Goal: Task Accomplishment & Management: Complete application form

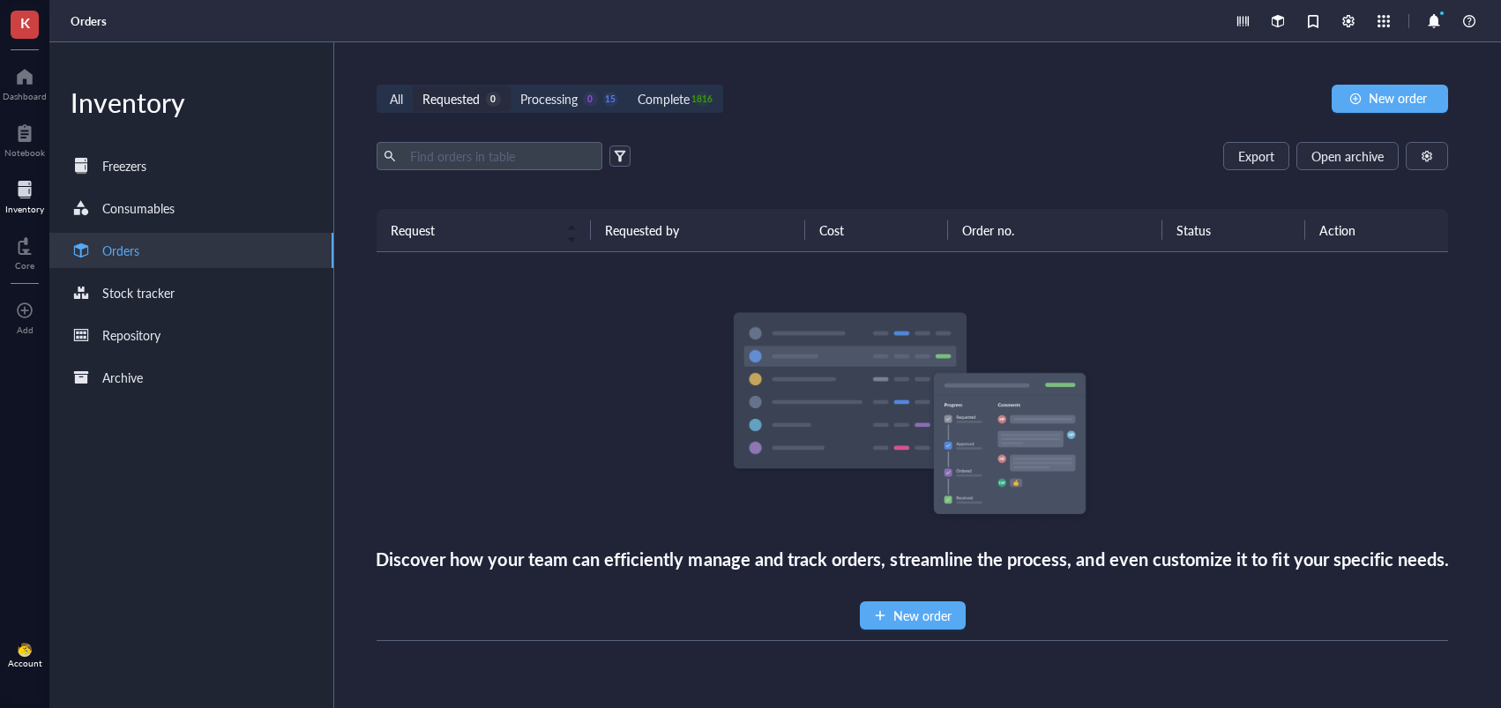
click at [598, 89] on div "Processing 0 15" at bounding box center [569, 98] width 98 height 19
click at [511, 86] on input "Processing 0 15" at bounding box center [511, 86] width 0 height 0
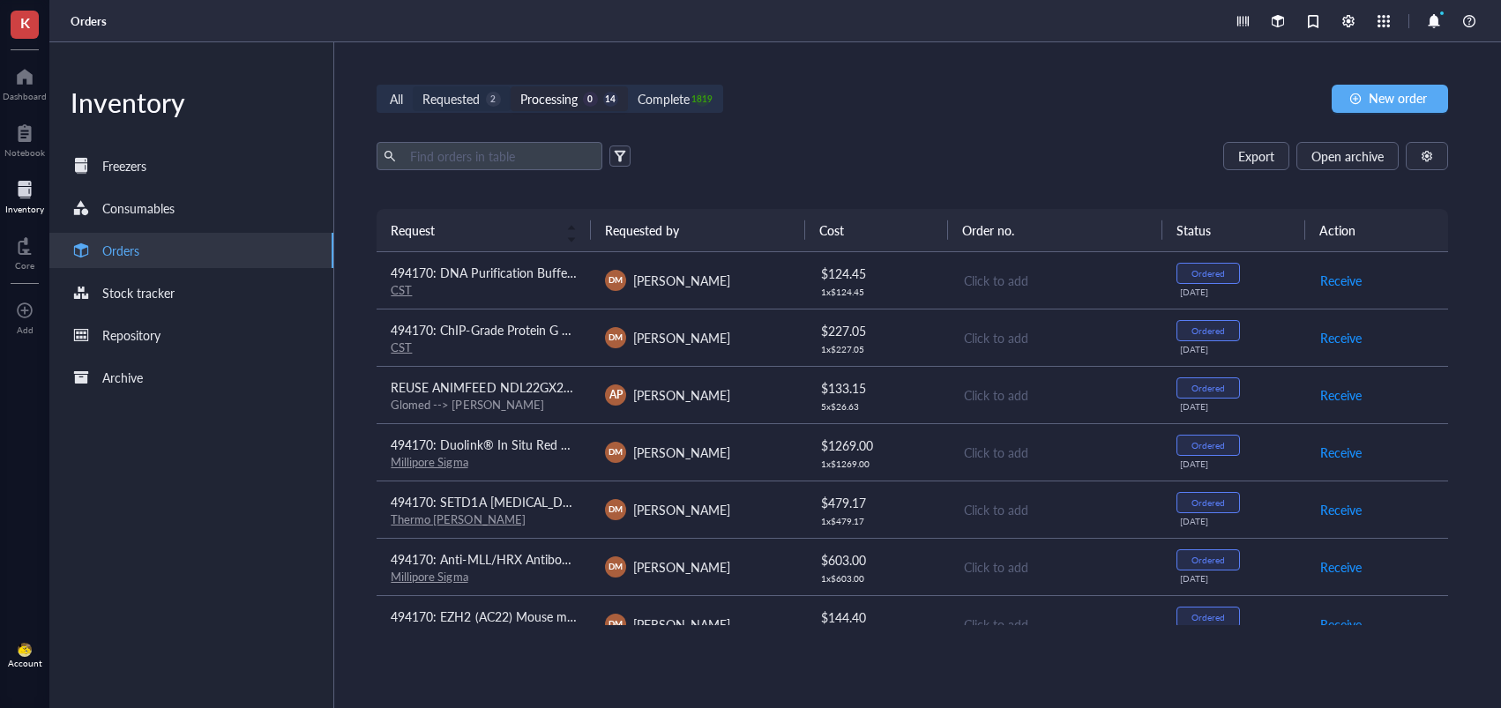
click at [491, 90] on div "Requested 2" at bounding box center [461, 98] width 78 height 19
click at [413, 86] on input "Requested 2" at bounding box center [413, 86] width 0 height 0
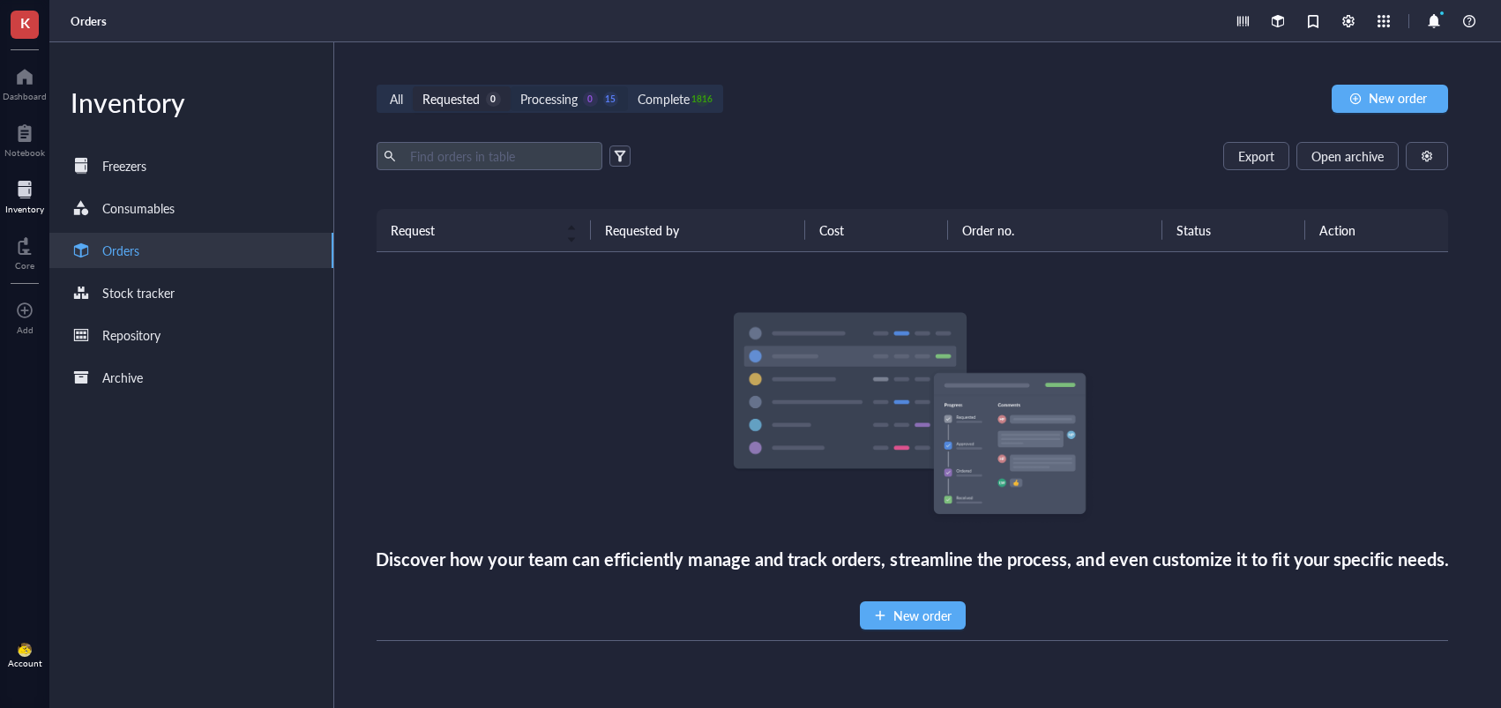
click at [547, 96] on div "Processing" at bounding box center [548, 98] width 57 height 19
click at [511, 86] on input "Processing 0 15" at bounding box center [511, 86] width 0 height 0
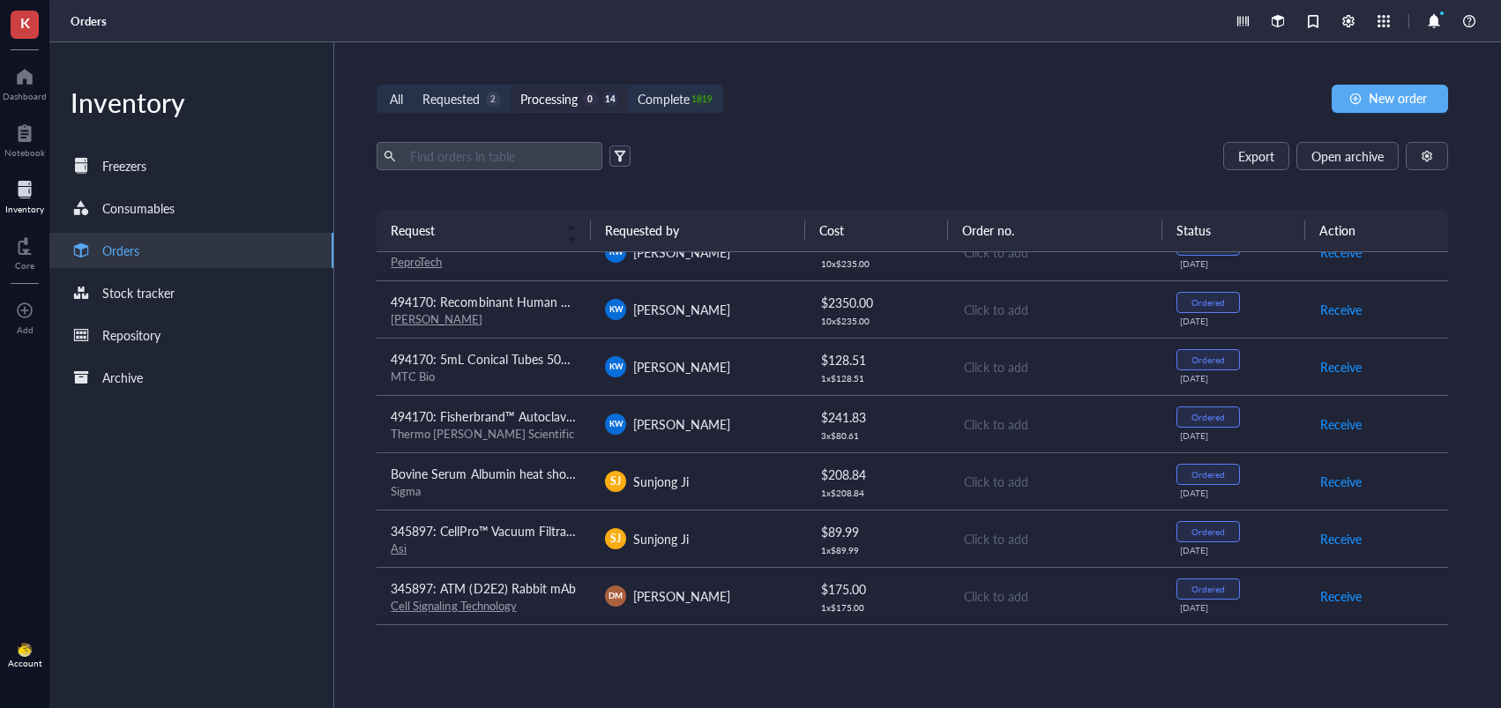
scroll to position [429, 0]
click at [713, 414] on div "[PERSON_NAME]" at bounding box center [698, 424] width 186 height 21
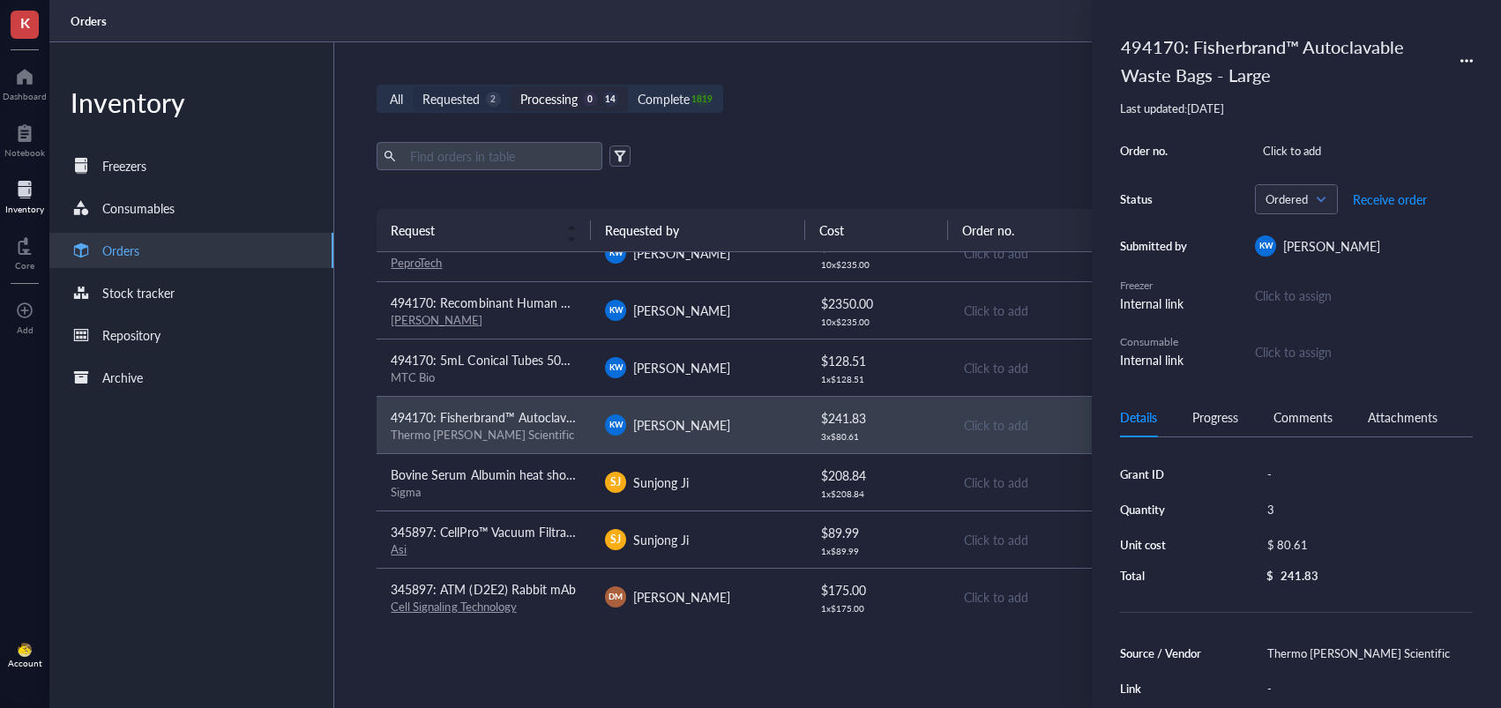
click at [477, 104] on div "Requested" at bounding box center [450, 98] width 57 height 19
click at [413, 86] on input "Requested 2" at bounding box center [413, 86] width 0 height 0
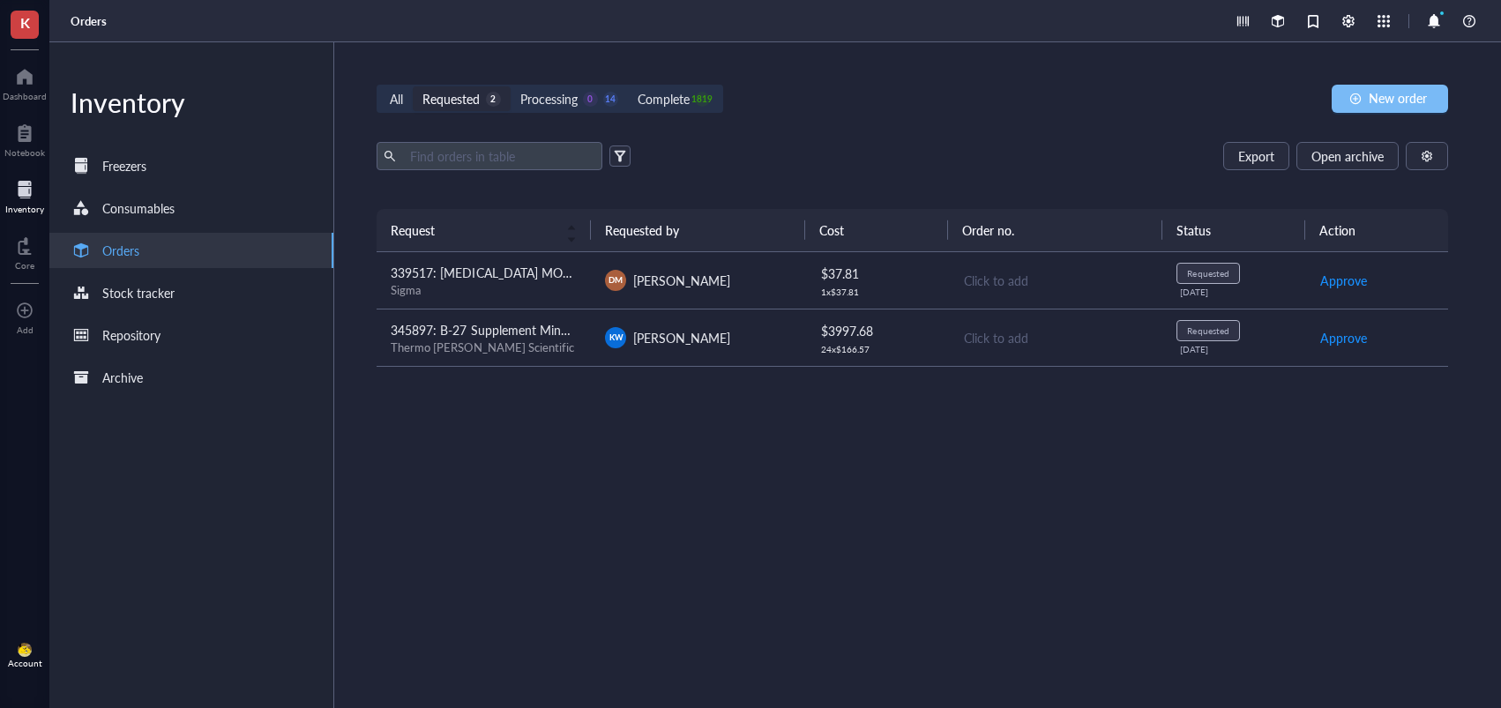
click at [1341, 98] on button "New order" at bounding box center [1390, 99] width 116 height 28
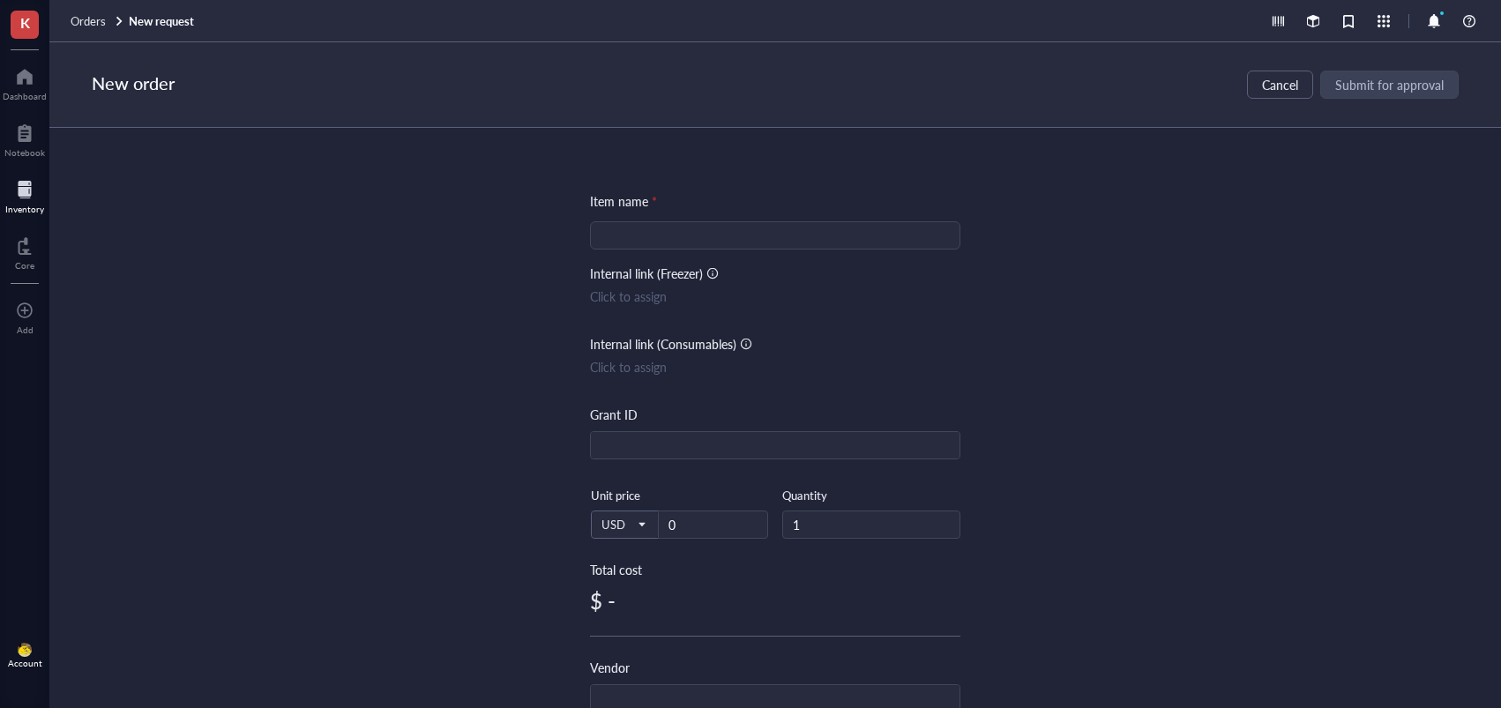
click at [727, 247] on input "search" at bounding box center [775, 235] width 349 height 26
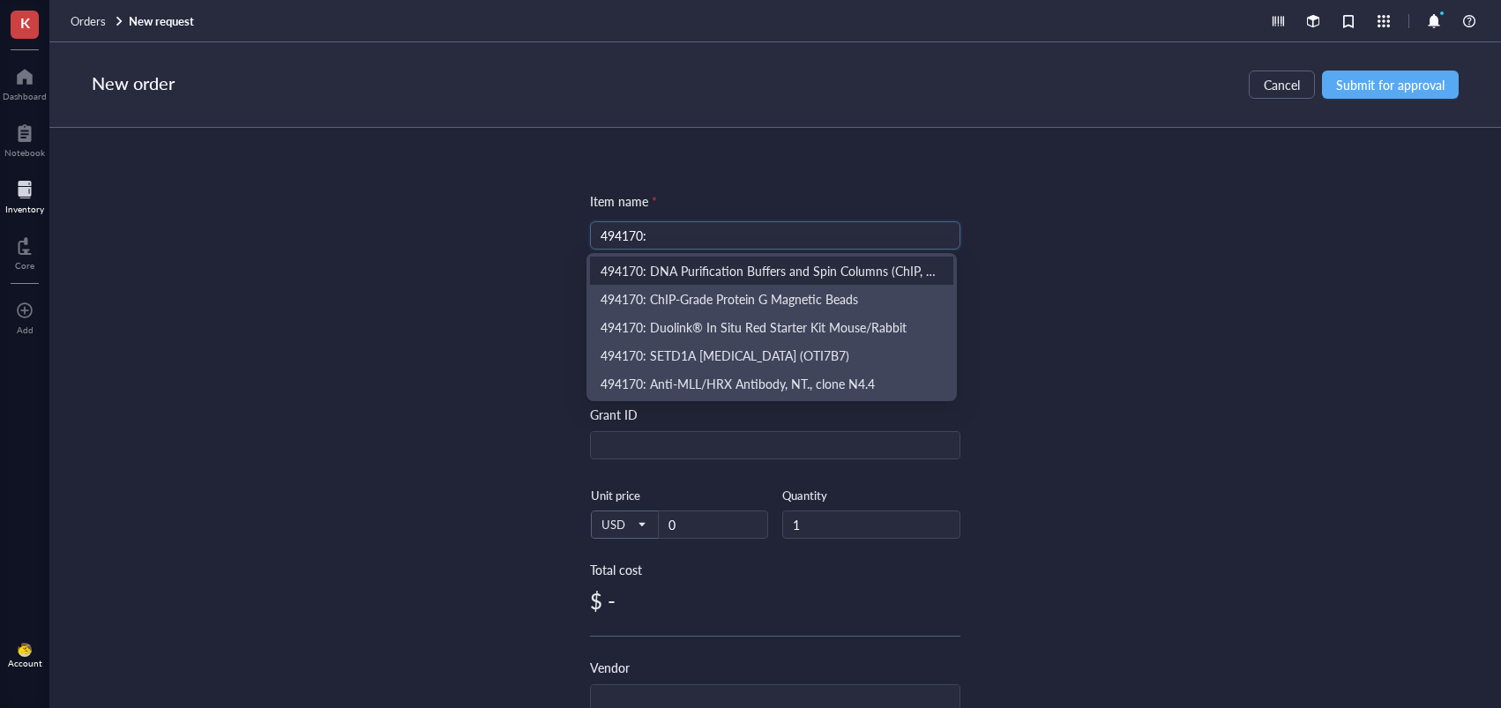
paste input "Thermo Scientific™ 384 Well Black Plate, Optically Clear Polymer Bottom, Pack o…"
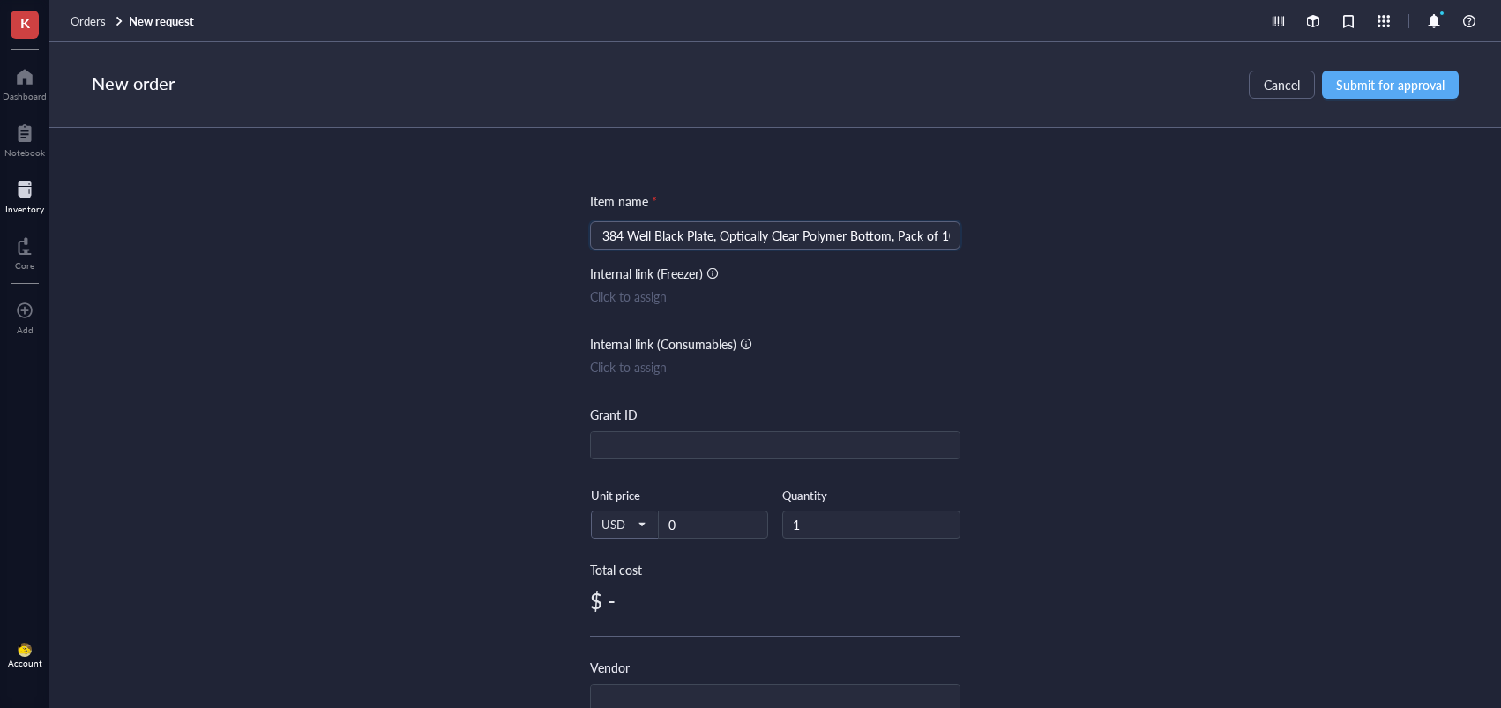
type input "494170: Thermo Scientific™ 384 Well Black Plate, Optically Clear Polymer Bottom…"
click at [1167, 319] on div "Item name * 494170: Thermo Scientific™ 384 Well Black Plate, Optically Clear Po…" at bounding box center [775, 418] width 1452 height 580
click at [698, 517] on input "0" at bounding box center [713, 524] width 108 height 26
type input "407.84"
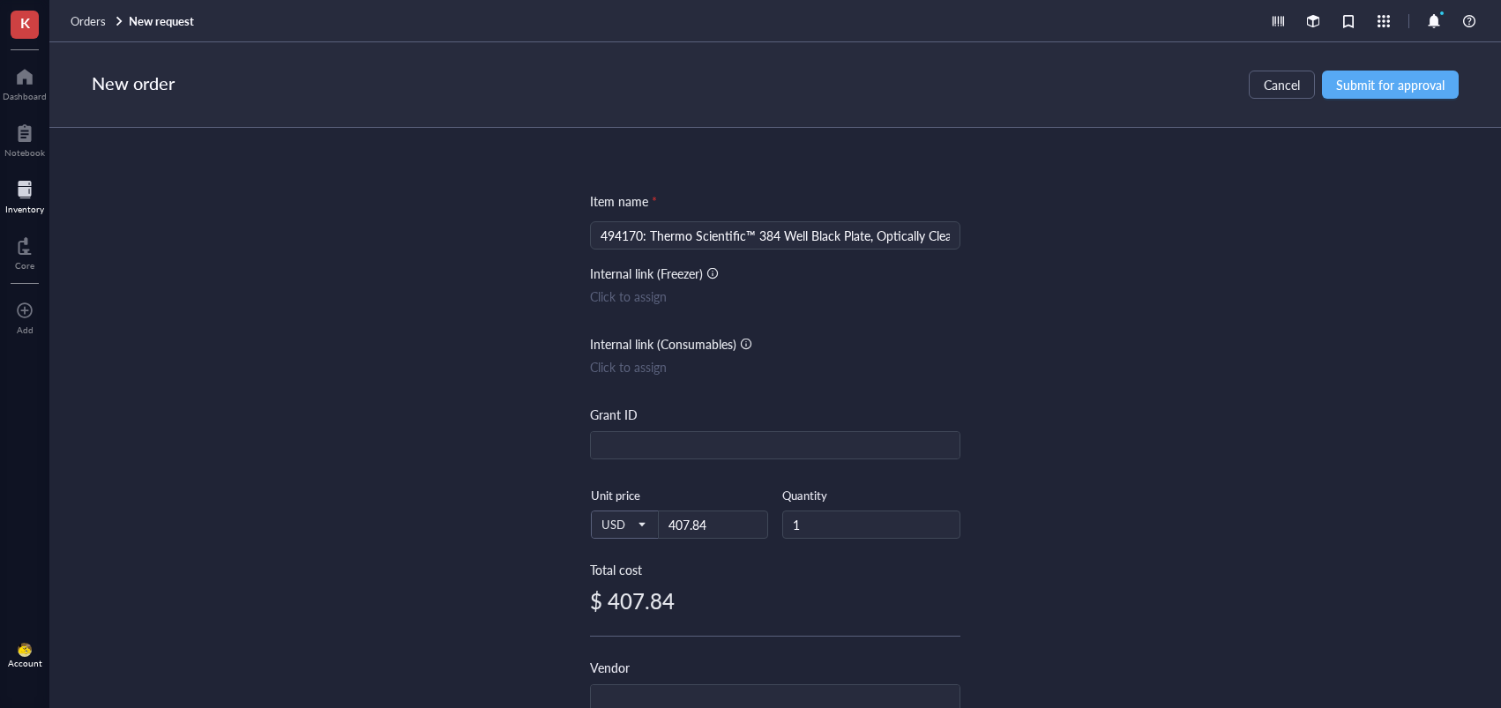
click at [1023, 372] on div "Item name * 494170: Thermo Scientific™ 384 Well Black Plate, Optically Clear Po…" at bounding box center [775, 418] width 1452 height 580
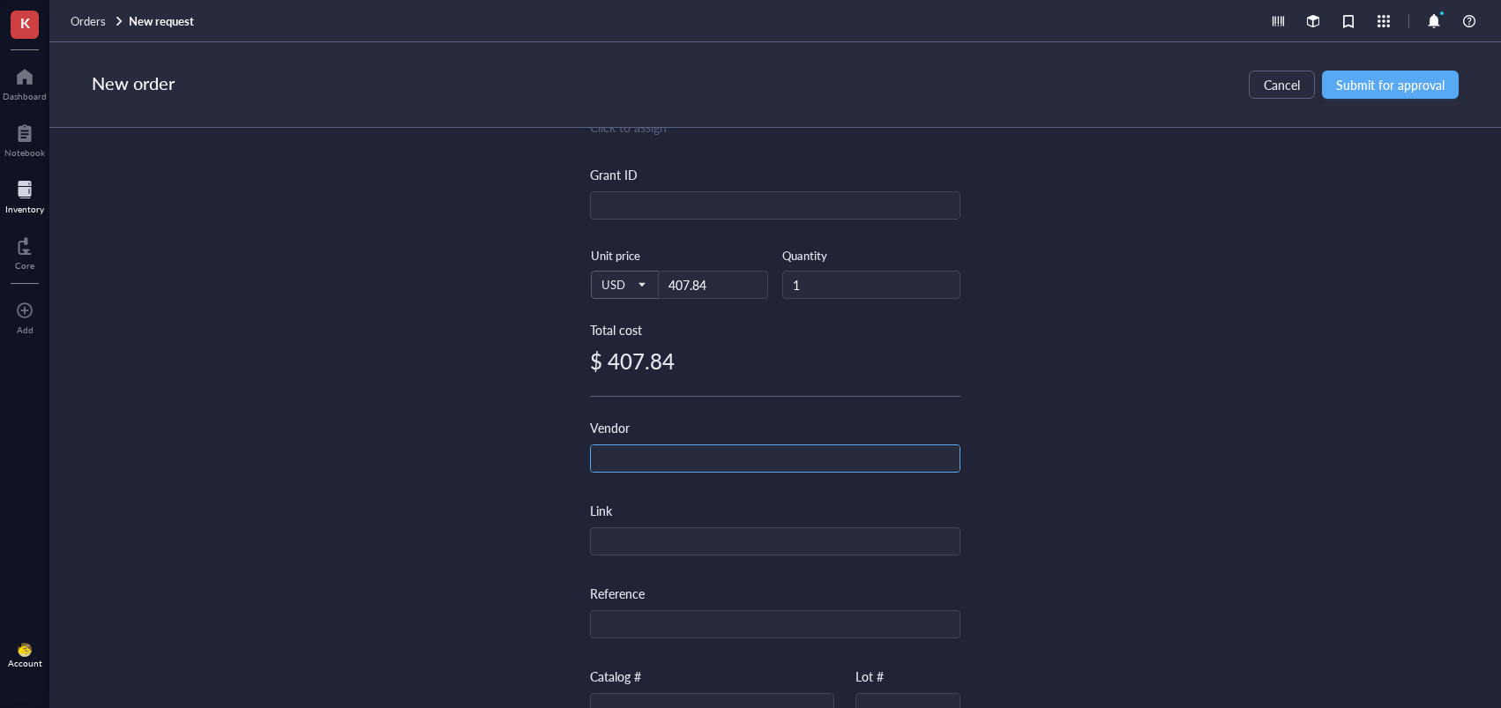
scroll to position [241, 0]
click at [686, 459] on input "text" at bounding box center [775, 458] width 369 height 28
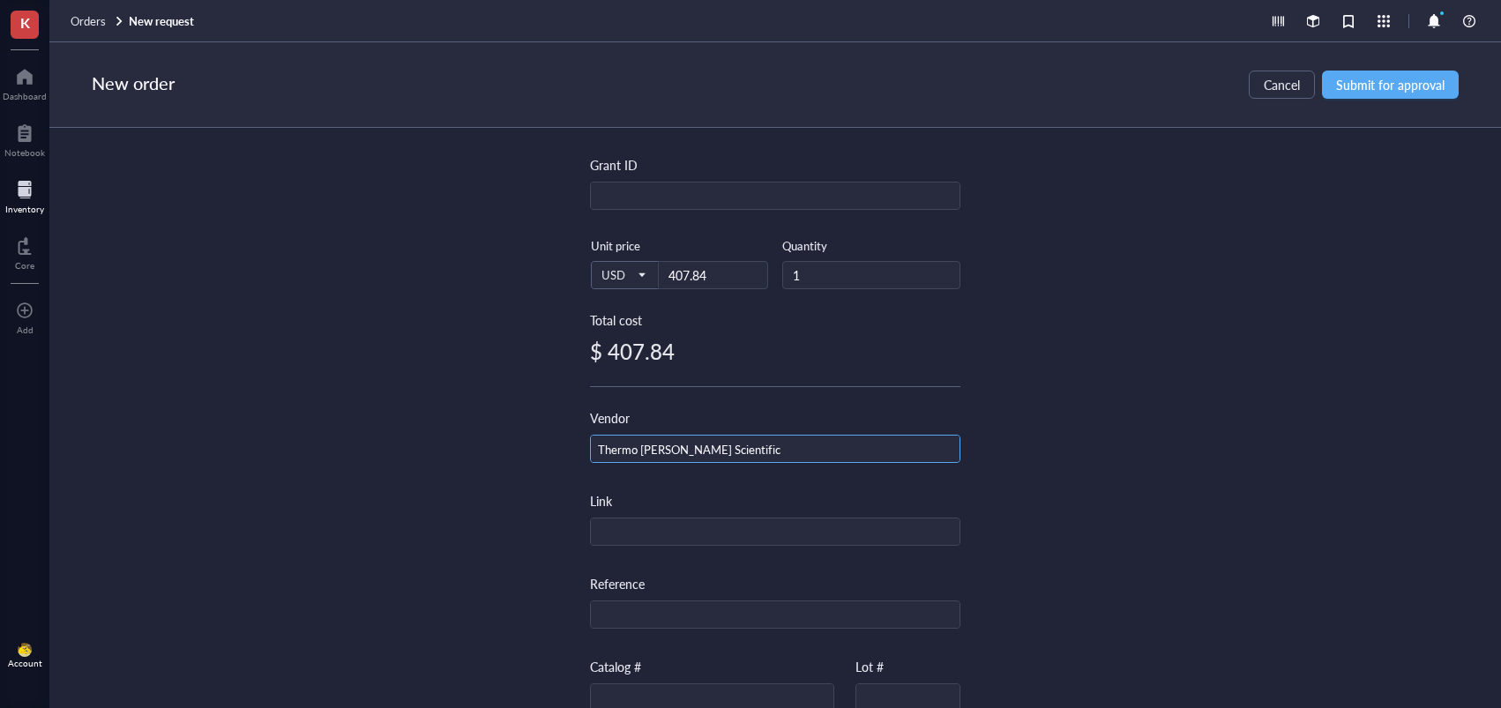
type input "Thermo [PERSON_NAME] Scientific"
click at [1234, 498] on div "Item name * 494170: Thermo Scientific™ 384 Well Black Plate, Optically Clear Po…" at bounding box center [775, 418] width 1452 height 580
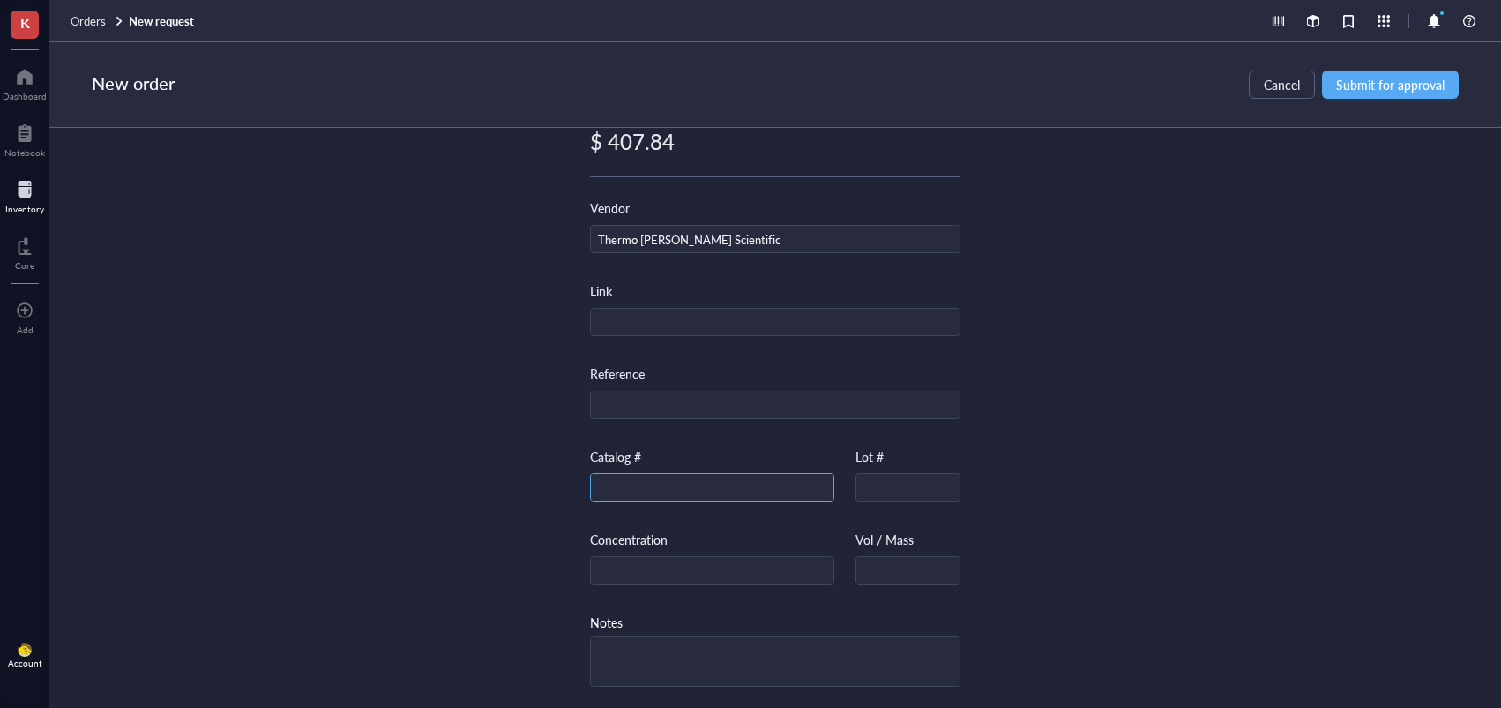
click at [724, 474] on input "text" at bounding box center [712, 488] width 243 height 28
paste input "142761"
type input "142761"
click at [1041, 502] on div "Item name * 494170: Thermo Scientific™ 384 Well Black Plate, Optically Clear Po…" at bounding box center [775, 418] width 1452 height 580
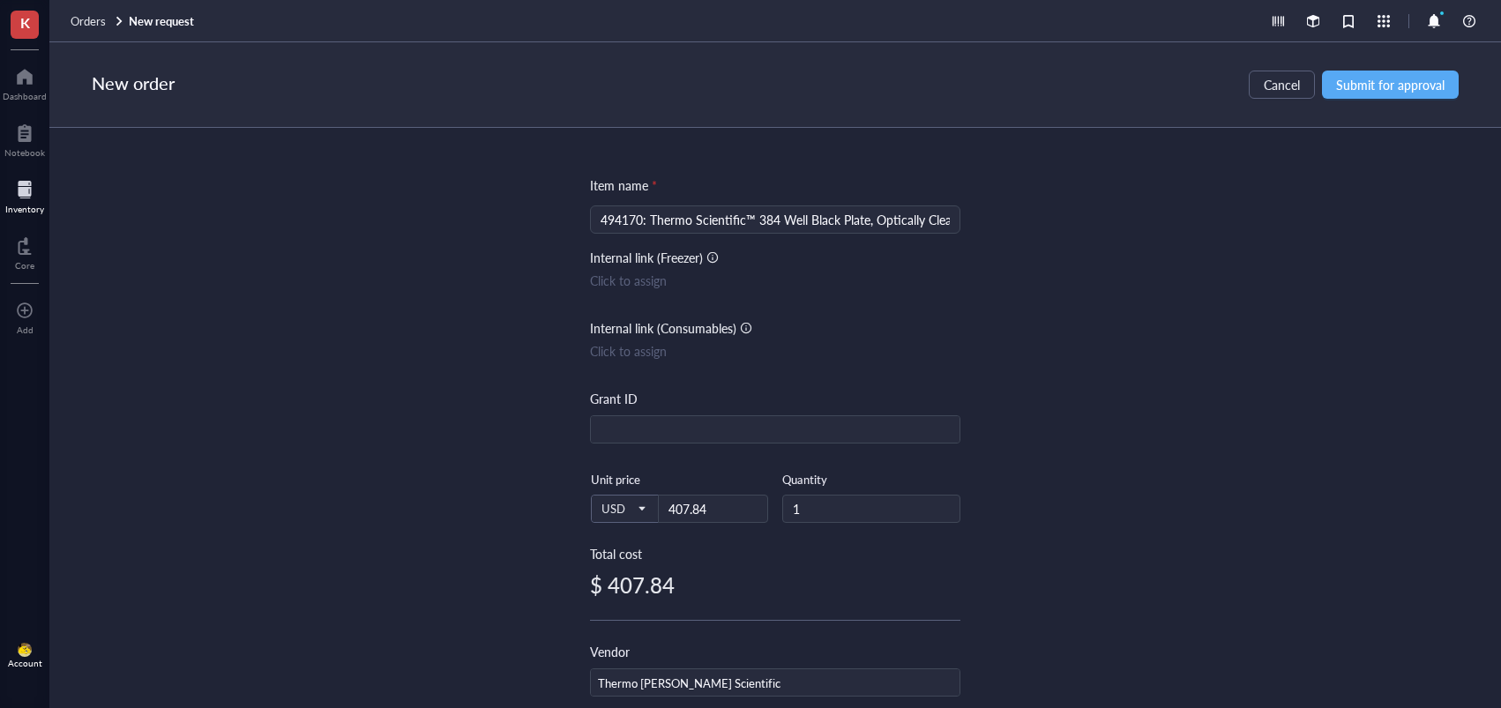
scroll to position [0, 0]
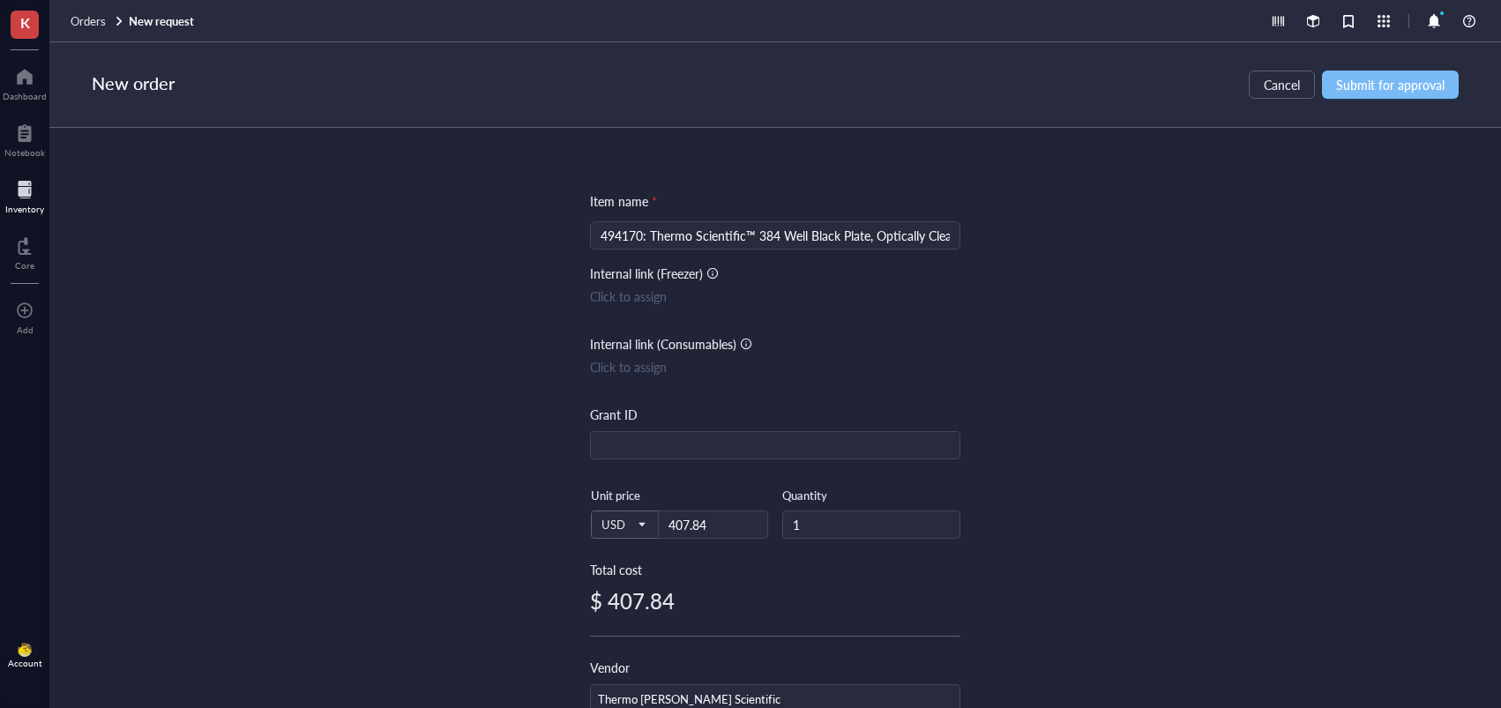
click at [1386, 91] on span "Submit for approval" at bounding box center [1390, 85] width 108 height 14
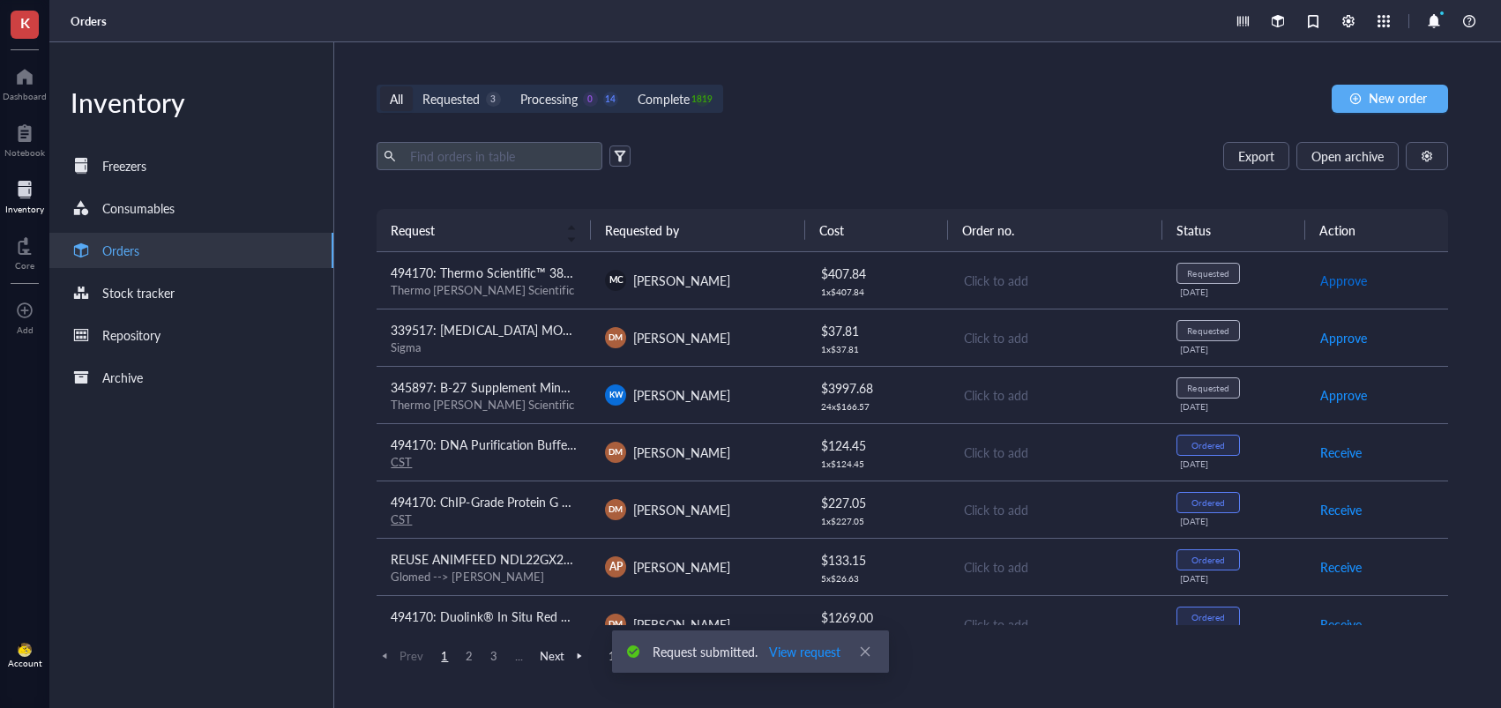
click at [1343, 280] on span "Approve" at bounding box center [1343, 280] width 47 height 19
click at [1343, 280] on span "Place order" at bounding box center [1350, 280] width 61 height 19
drag, startPoint x: 690, startPoint y: 399, endPoint x: 679, endPoint y: 399, distance: 11.5
click at [689, 399] on span "[PERSON_NAME]" at bounding box center [681, 395] width 97 height 18
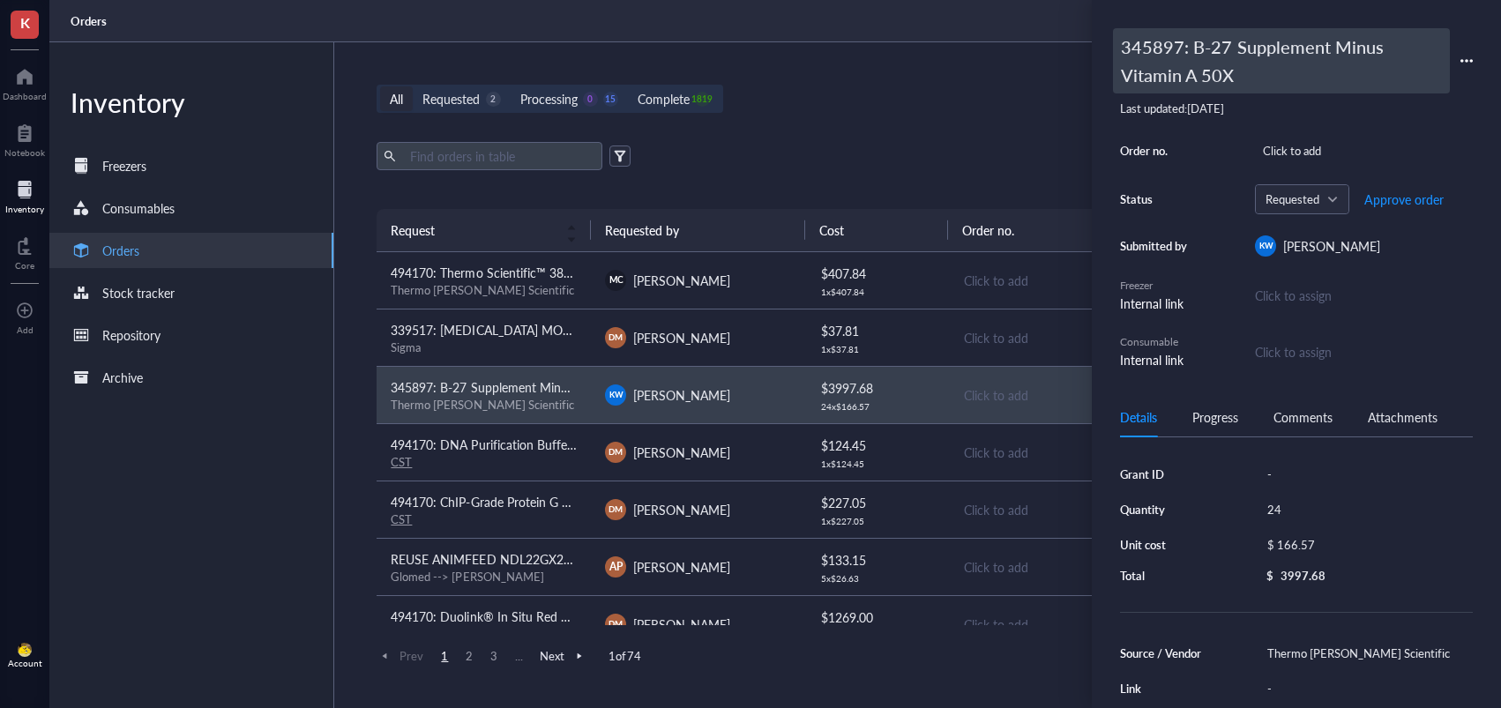
click at [1213, 57] on div "345897: B-27 Supplement Minus Vitamin A 50X" at bounding box center [1281, 60] width 337 height 65
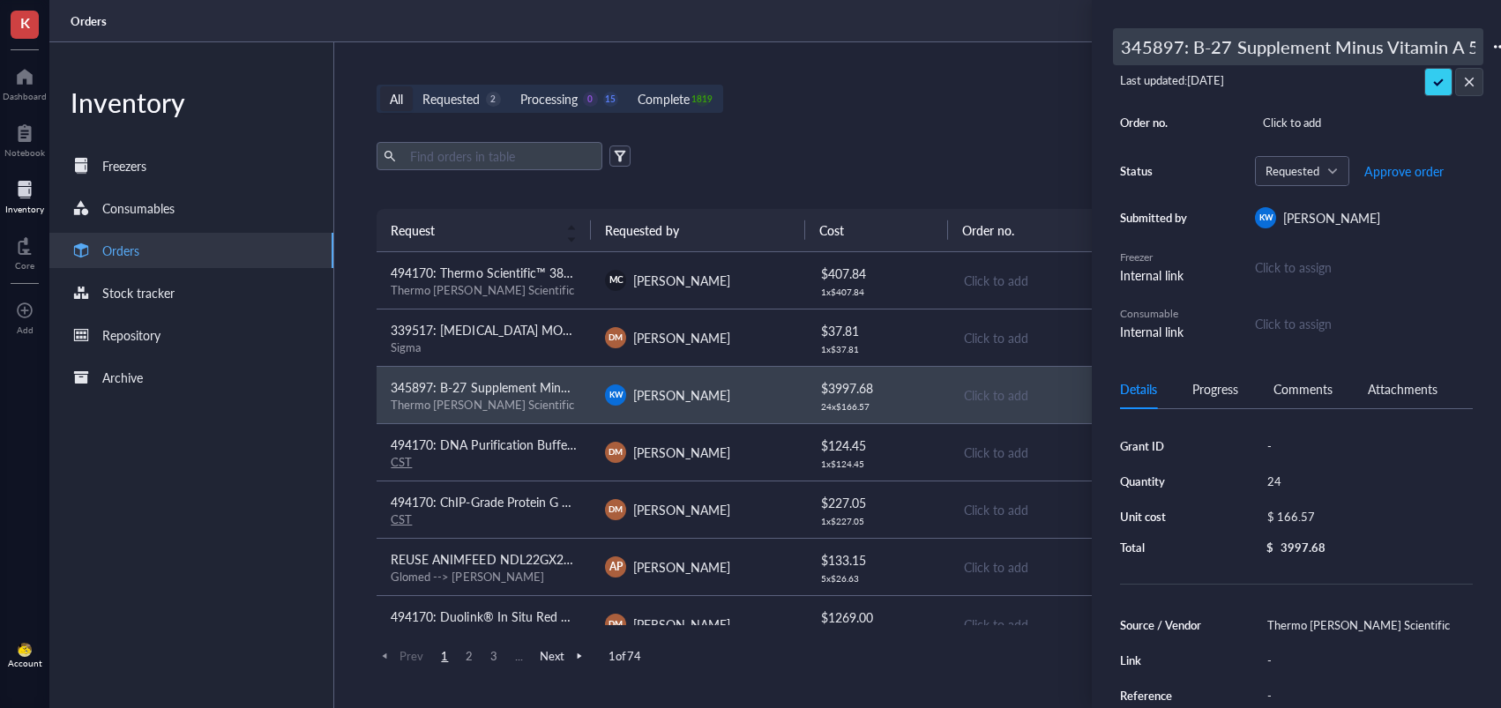
click at [1064, 42] on div "K Dashboard Notebook Inventory Core To pick up a draggable item, press the spac…" at bounding box center [750, 354] width 1501 height 708
click at [1225, 48] on input "345897: B-27 Supplement Minus Vitamin A 50X" at bounding box center [1298, 46] width 369 height 35
drag, startPoint x: 1180, startPoint y: 48, endPoint x: 1091, endPoint y: 46, distance: 89.1
click at [1092, 46] on div "345897: B-27 Supplement Minus Vitamin A 50X Last updated: [DATE] Order no. Clic…" at bounding box center [1296, 354] width 409 height 708
type input "494170: B-27 Supplement Minus Vitamin A 50X"
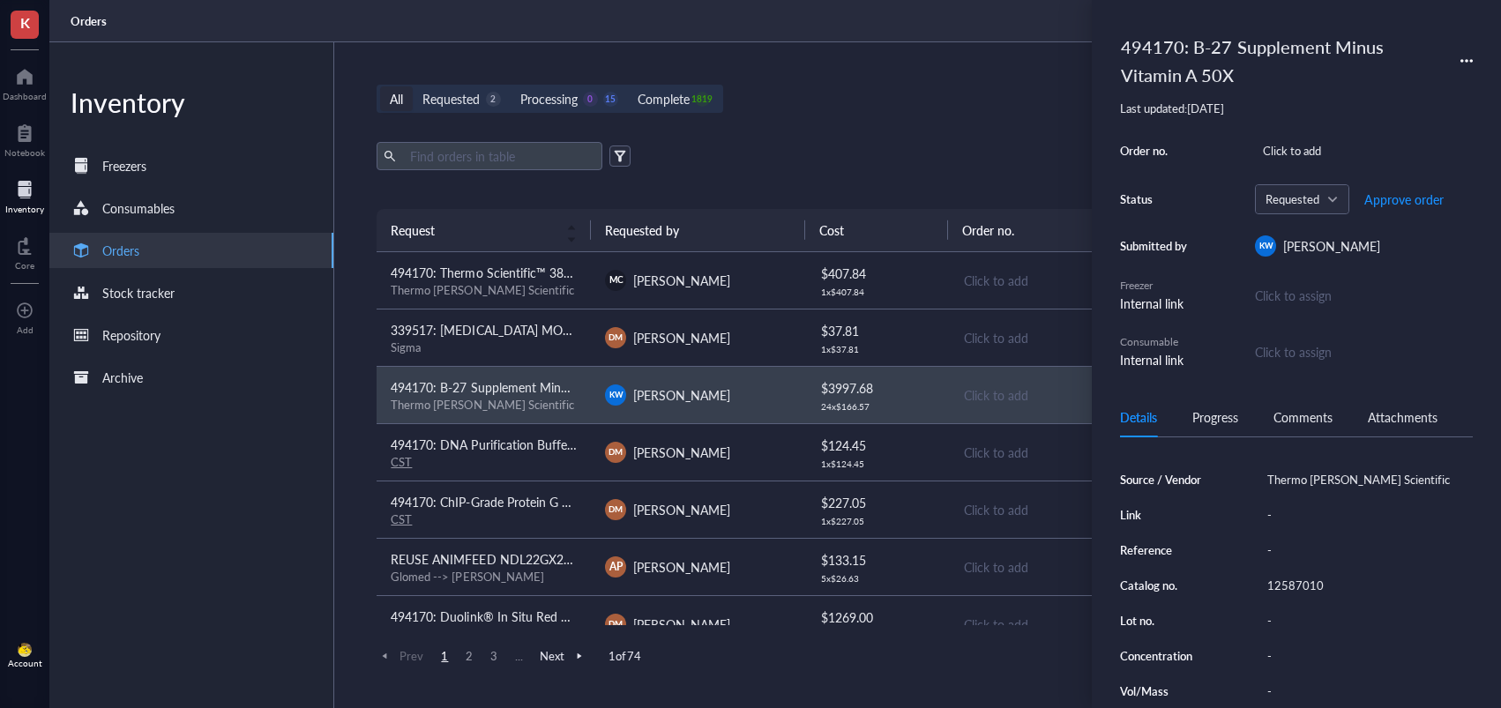
scroll to position [212, 0]
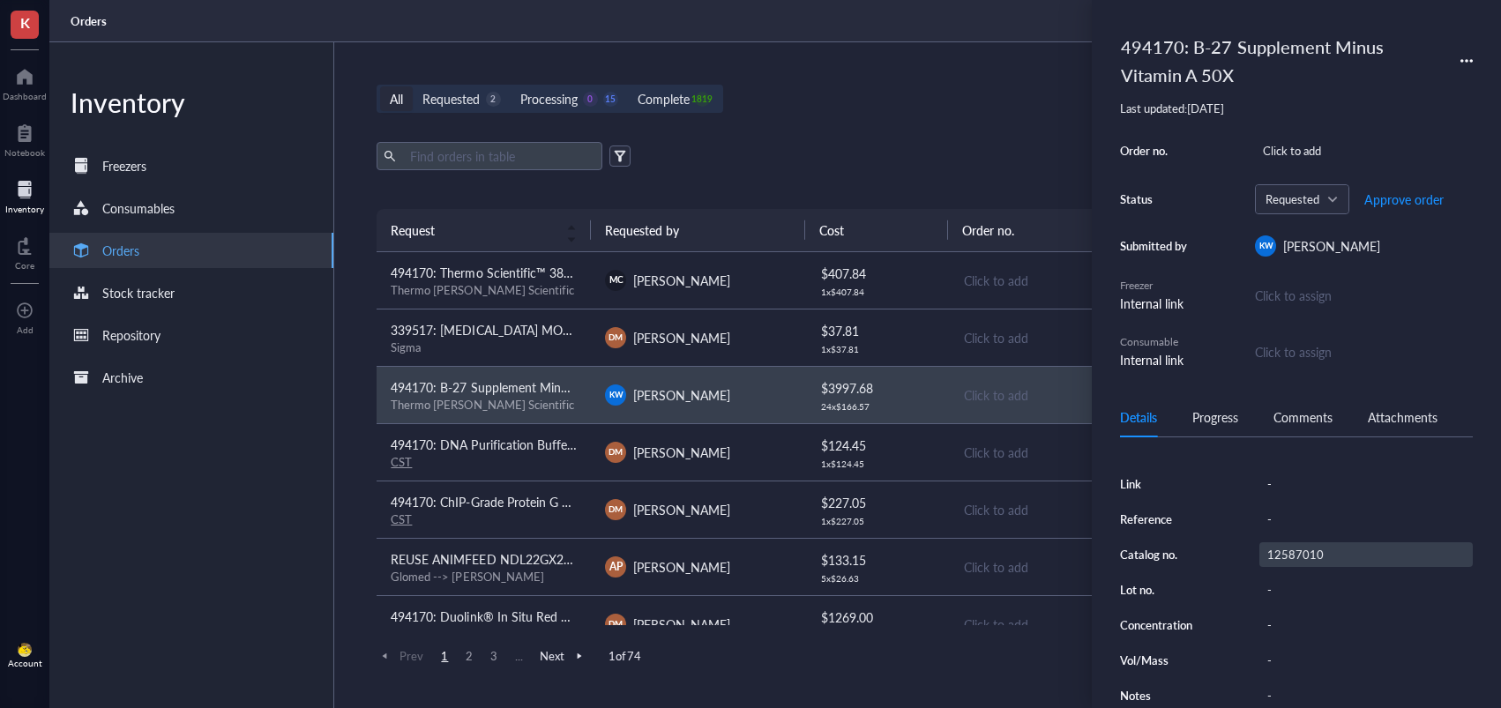
click at [1304, 551] on div "12587010" at bounding box center [1365, 554] width 213 height 25
click at [1298, 548] on input "12587010" at bounding box center [1295, 554] width 71 height 23
click at [702, 276] on span "[PERSON_NAME]" at bounding box center [681, 281] width 97 height 18
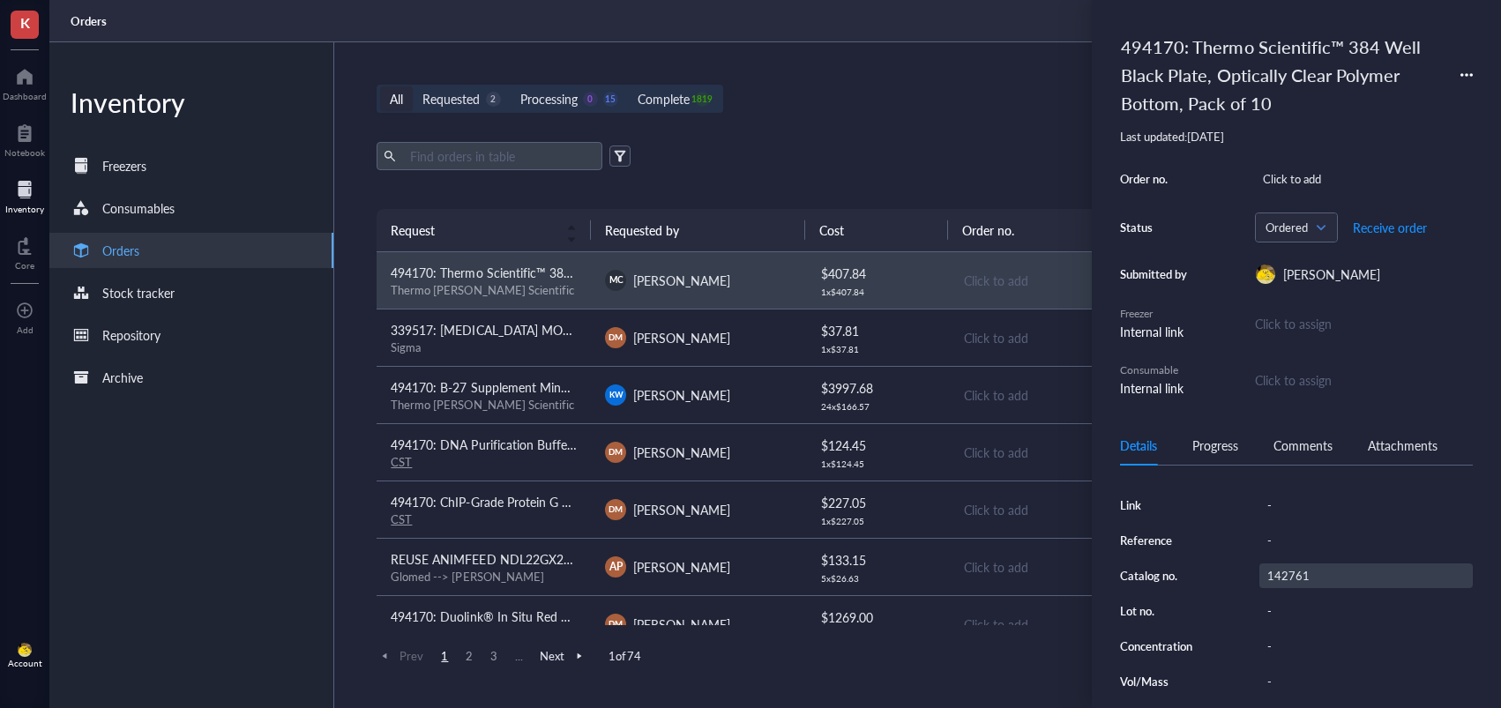
click at [1300, 571] on div "142761" at bounding box center [1365, 575] width 213 height 25
click at [1291, 573] on input "142761" at bounding box center [1288, 575] width 56 height 23
click at [808, 379] on td "$ 3997.68 24 x $ 166.57" at bounding box center [876, 394] width 143 height 57
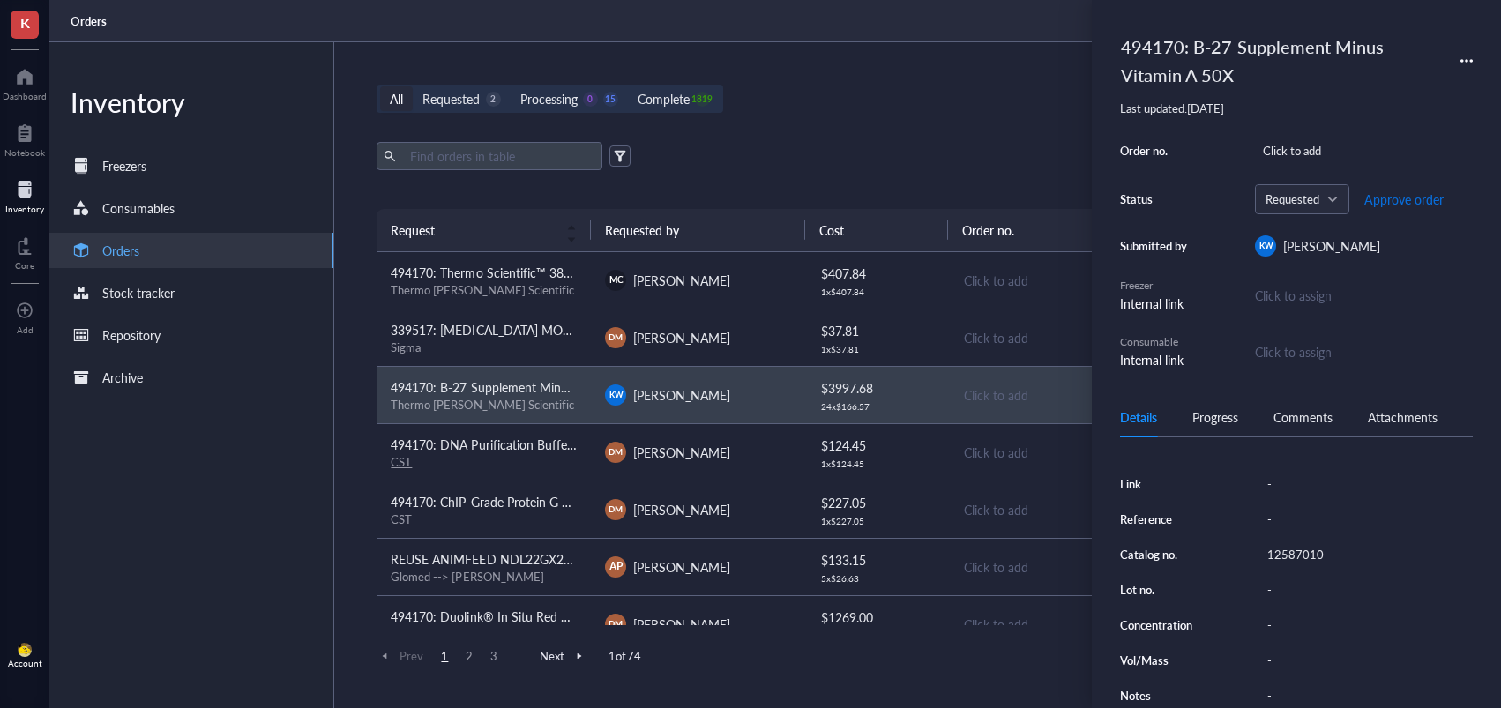
click at [1389, 205] on span "Approve order" at bounding box center [1403, 199] width 79 height 14
click at [1389, 205] on span "Place order" at bounding box center [1390, 199] width 61 height 14
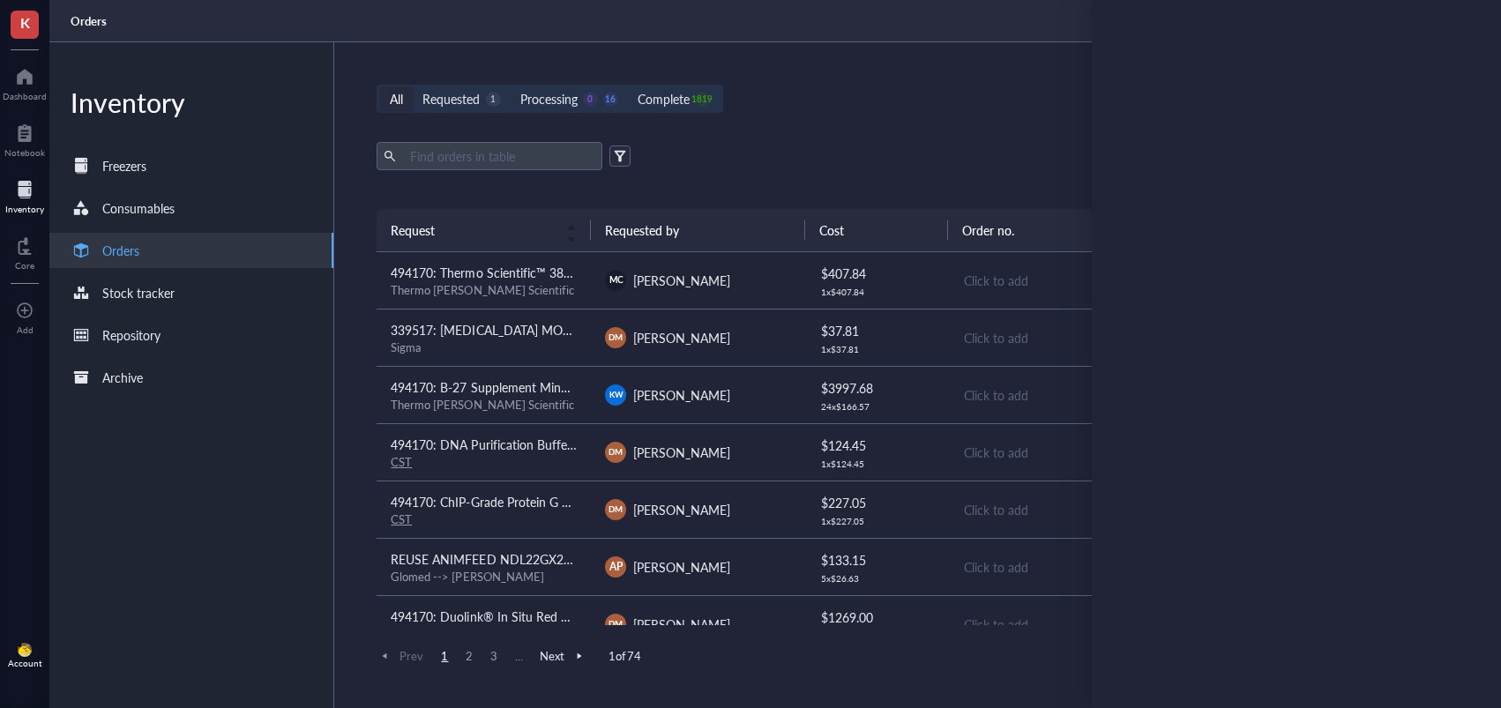
click at [713, 337] on span "[PERSON_NAME]" at bounding box center [681, 338] width 97 height 18
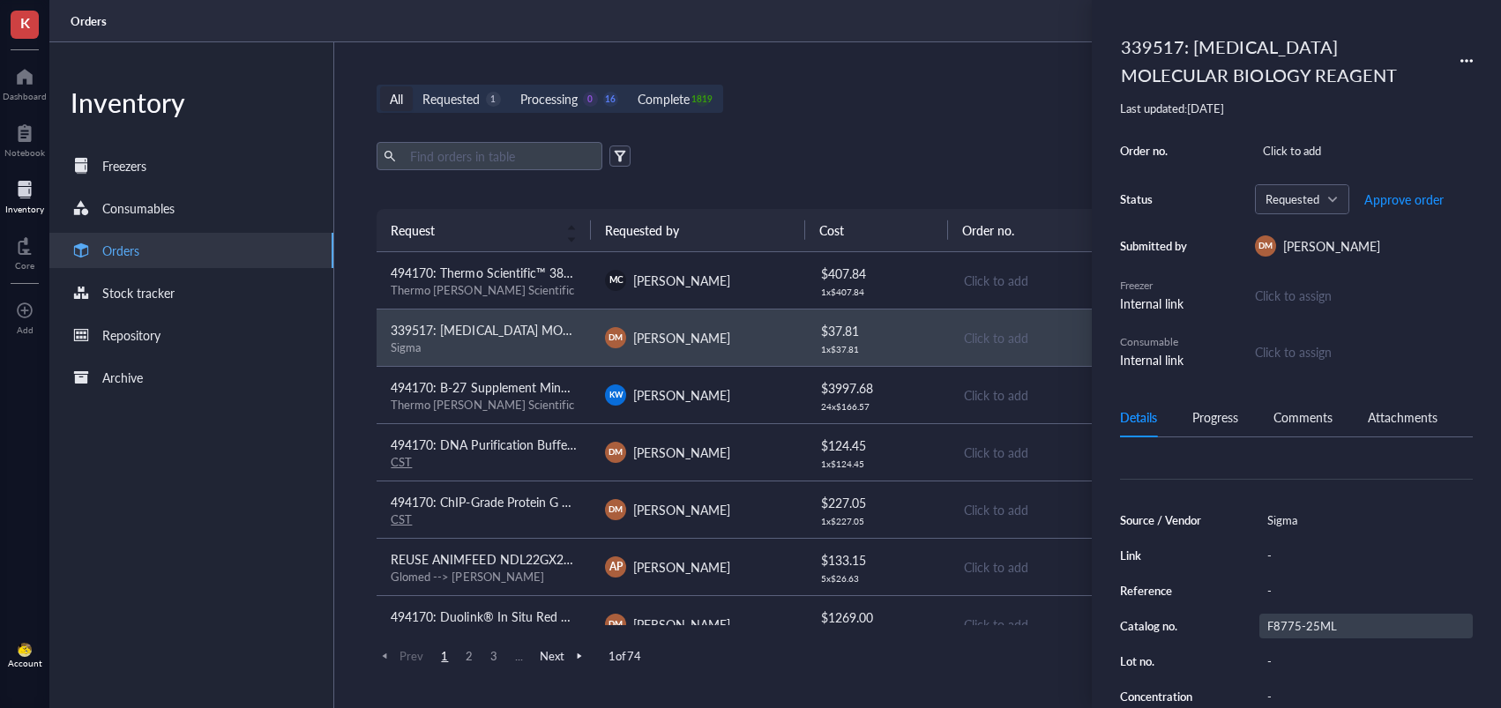
scroll to position [138, 0]
click at [1312, 615] on div "F8775-25ML" at bounding box center [1365, 620] width 213 height 25
click at [1307, 622] on input "F8775-25ML" at bounding box center [1302, 620] width 85 height 23
click at [1300, 622] on input "F8775-25ML" at bounding box center [1302, 620] width 85 height 23
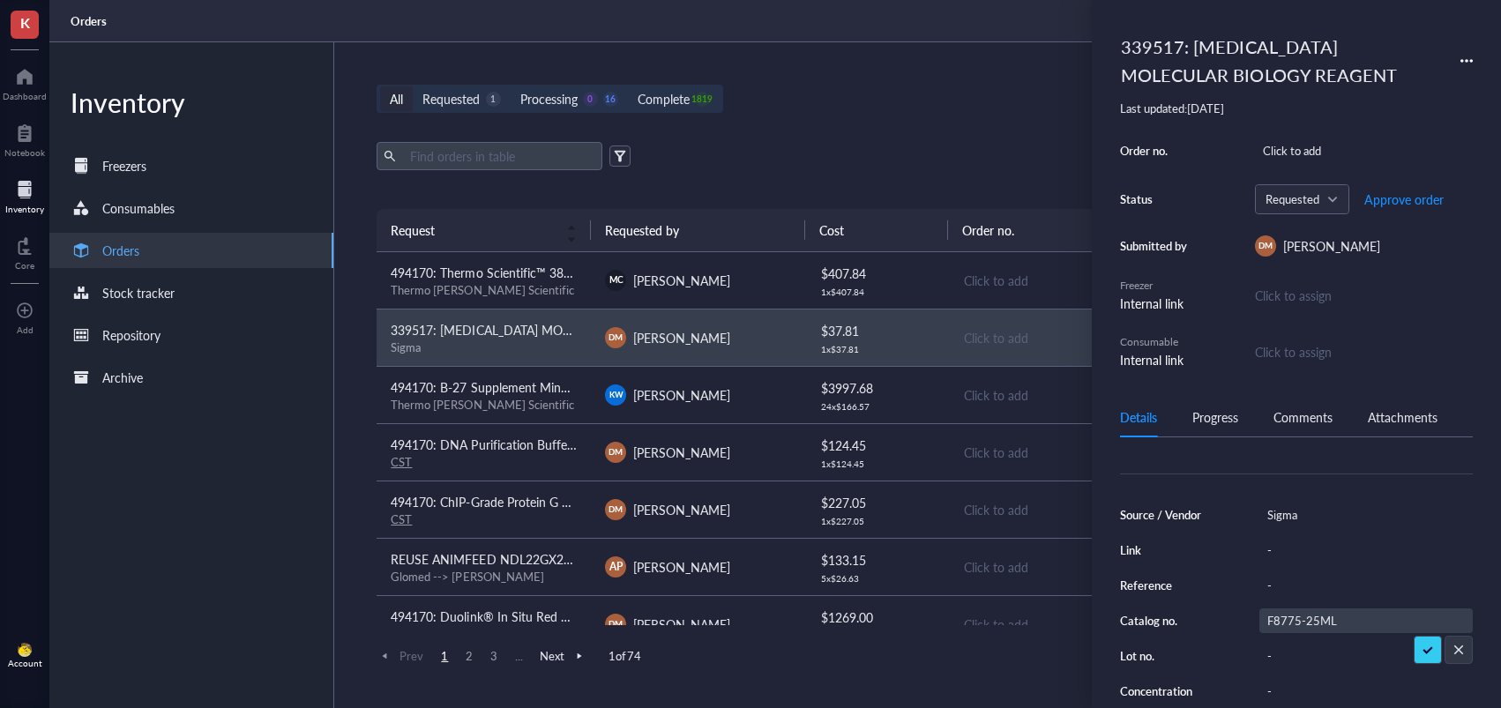
click at [1300, 622] on input "F8775-25ML" at bounding box center [1302, 620] width 85 height 23
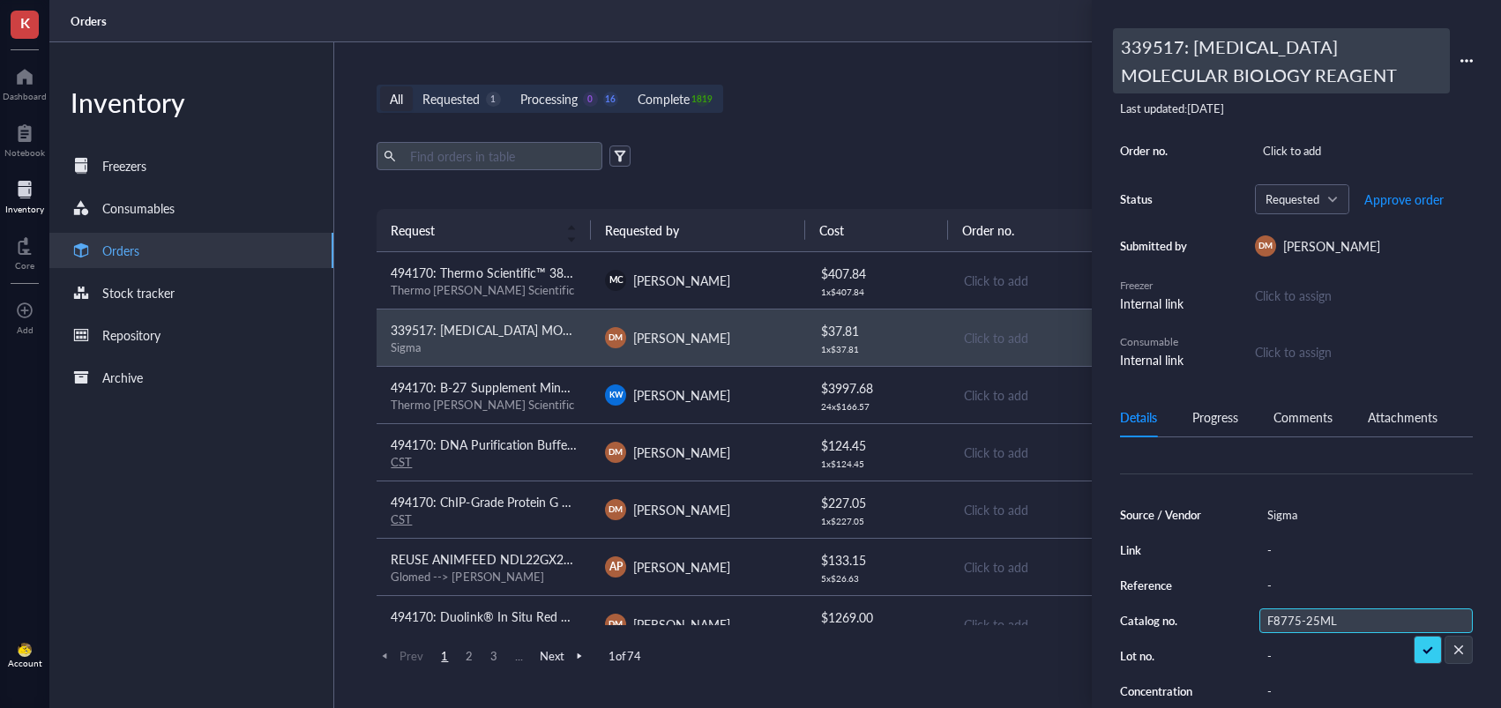
scroll to position [0, 0]
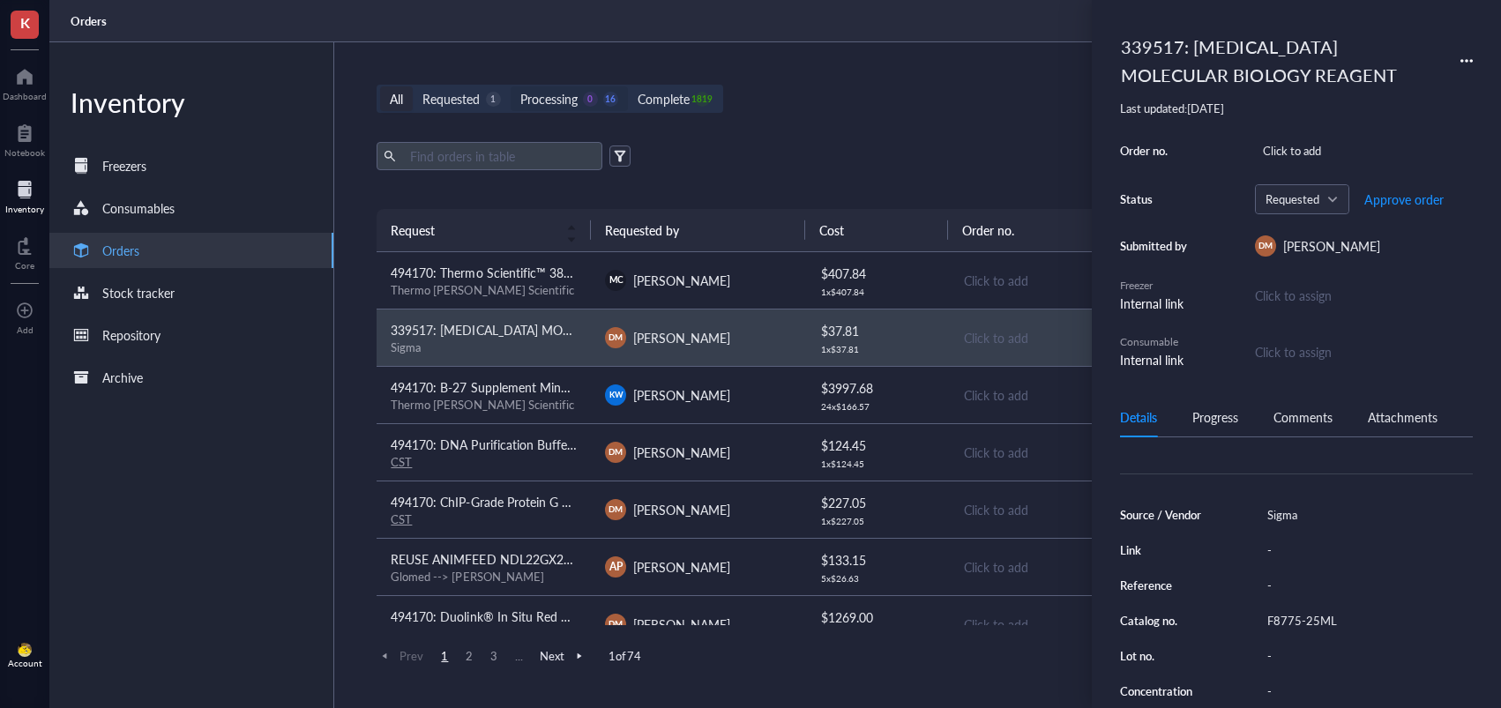
click at [569, 94] on div "Processing" at bounding box center [548, 98] width 57 height 19
click at [511, 86] on input "Processing 0 16" at bounding box center [511, 86] width 0 height 0
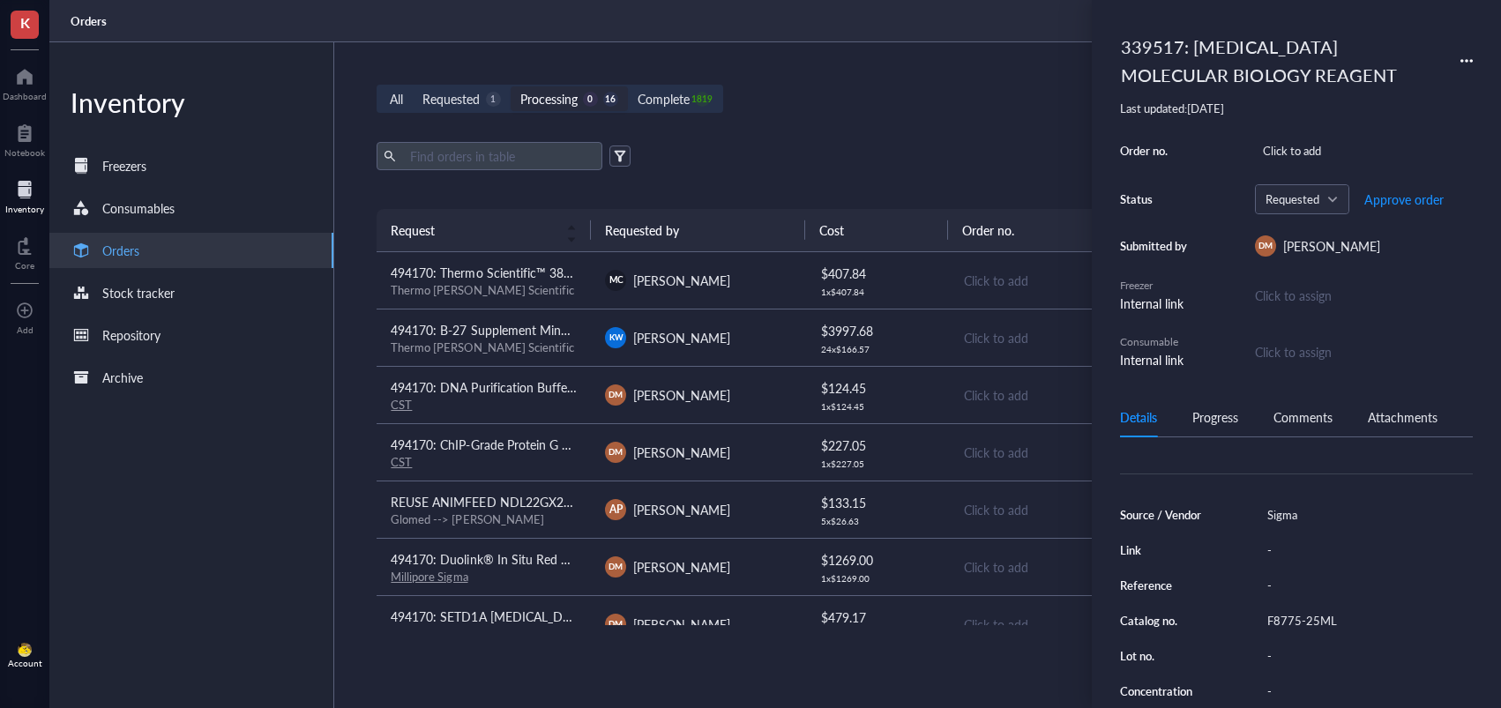
click at [887, 155] on div "Export Open archive" at bounding box center [912, 156] width 1071 height 28
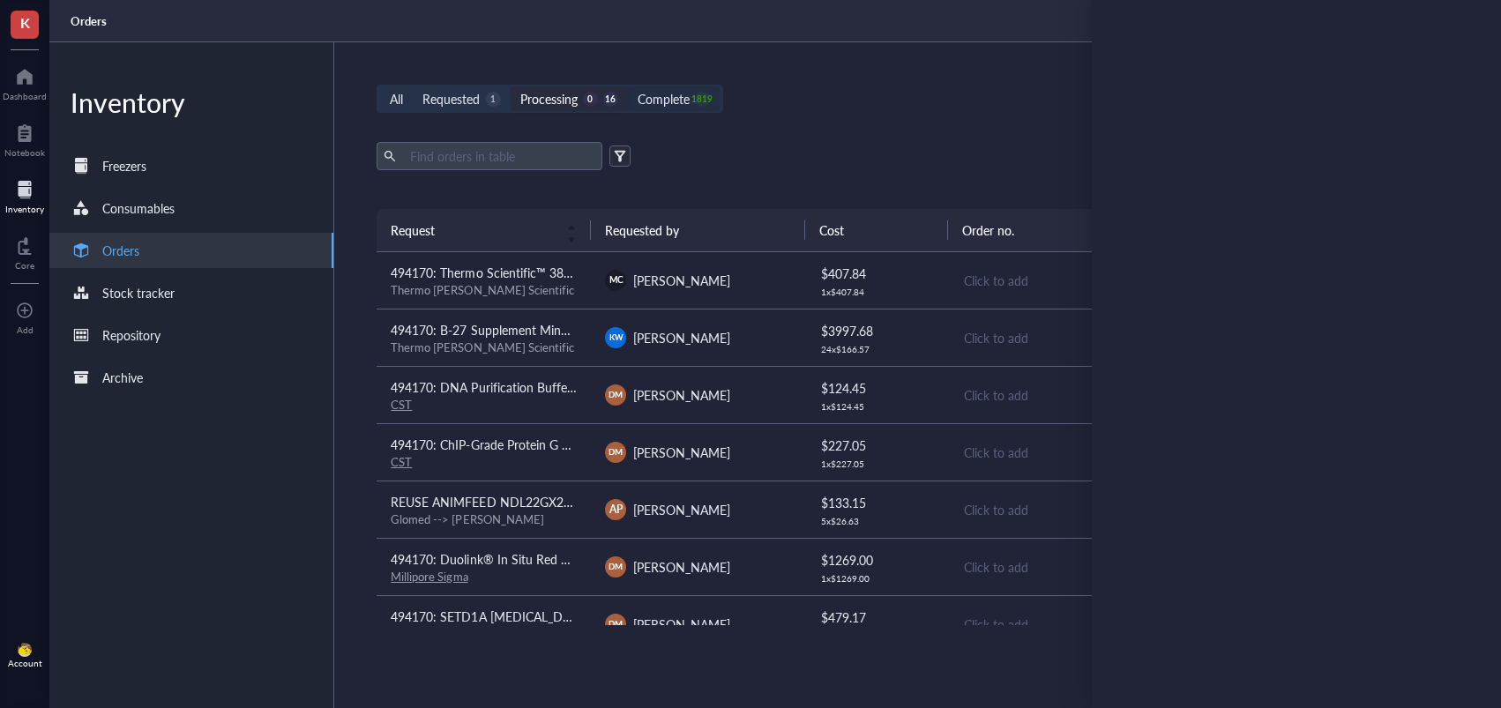
click at [651, 91] on div "Complete" at bounding box center [664, 98] width 52 height 19
click at [628, 86] on input "Complete 1819" at bounding box center [628, 86] width 0 height 0
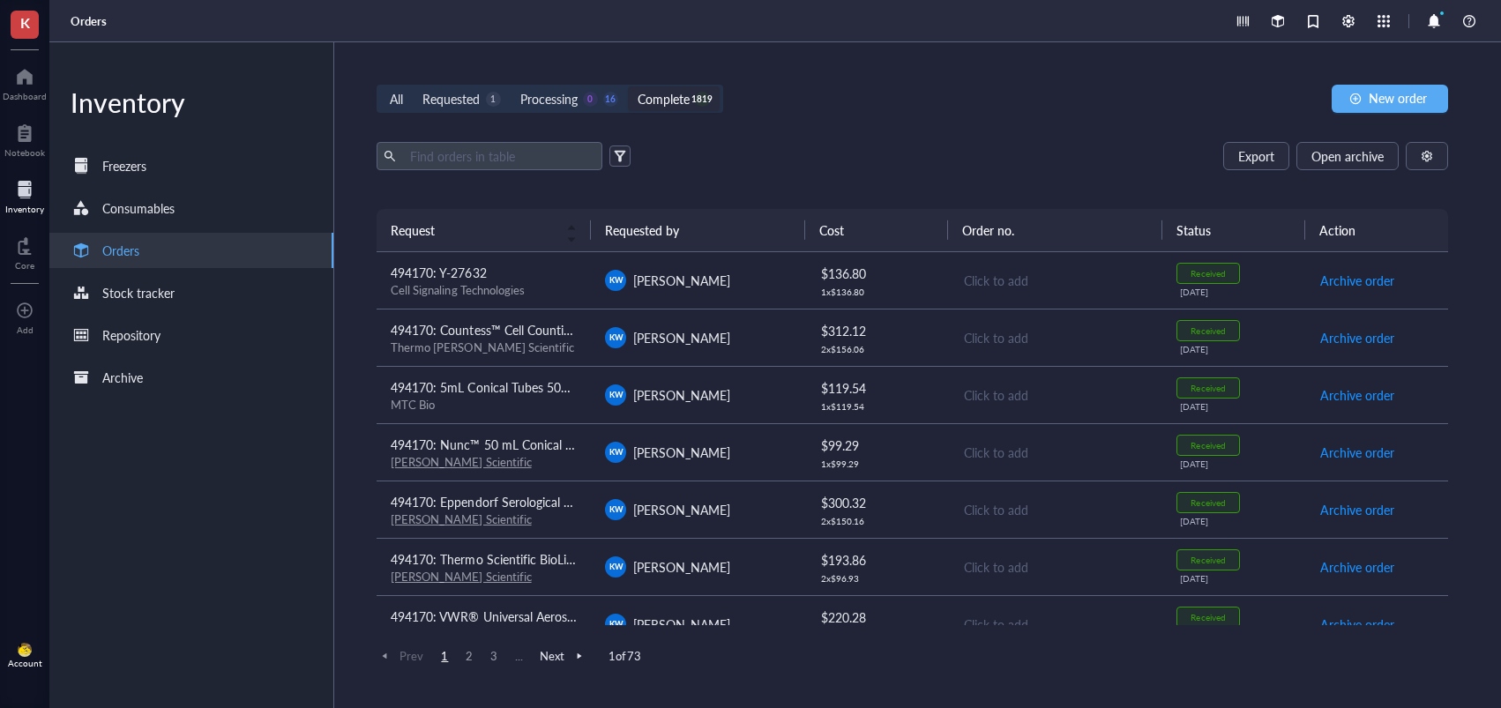
scroll to position [984, 0]
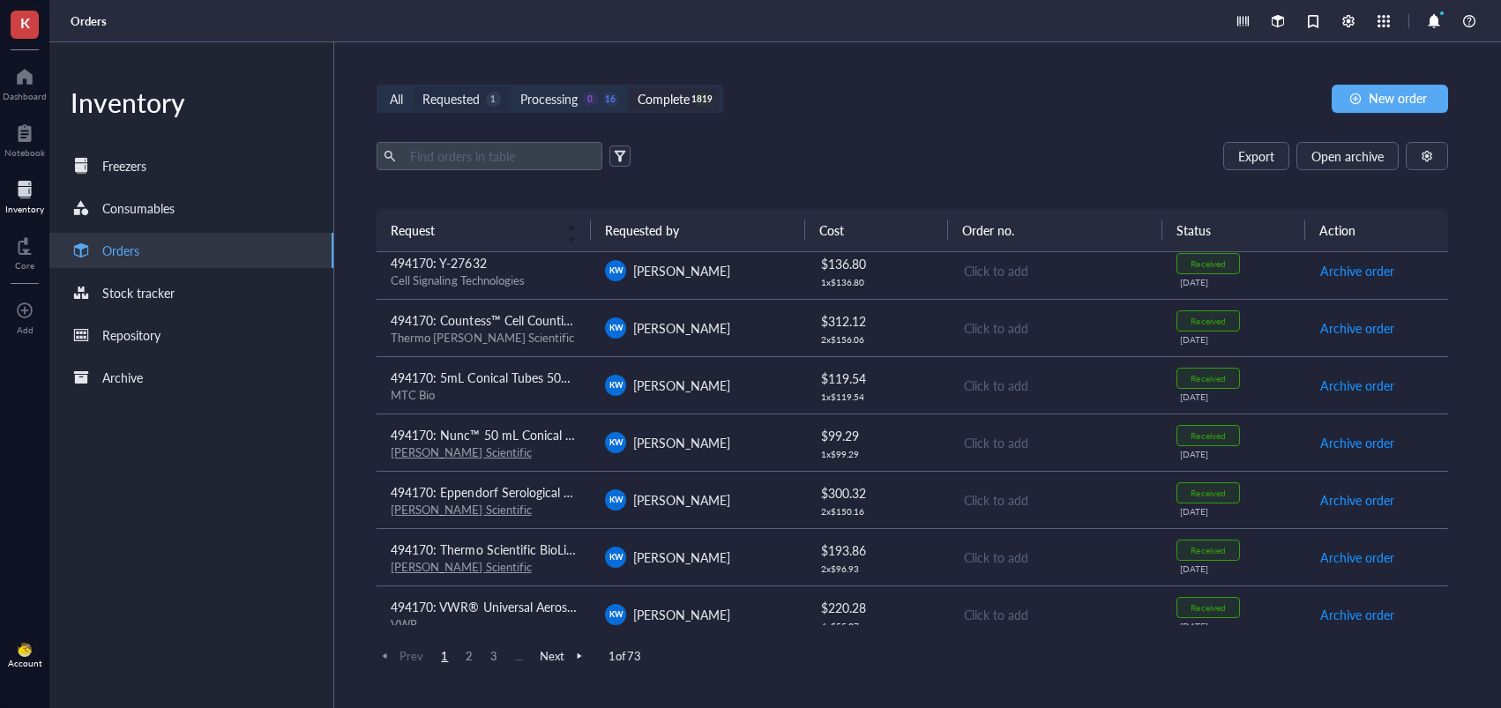
click at [471, 96] on div "Requested" at bounding box center [450, 98] width 57 height 19
click at [413, 86] on input "Requested 1" at bounding box center [413, 86] width 0 height 0
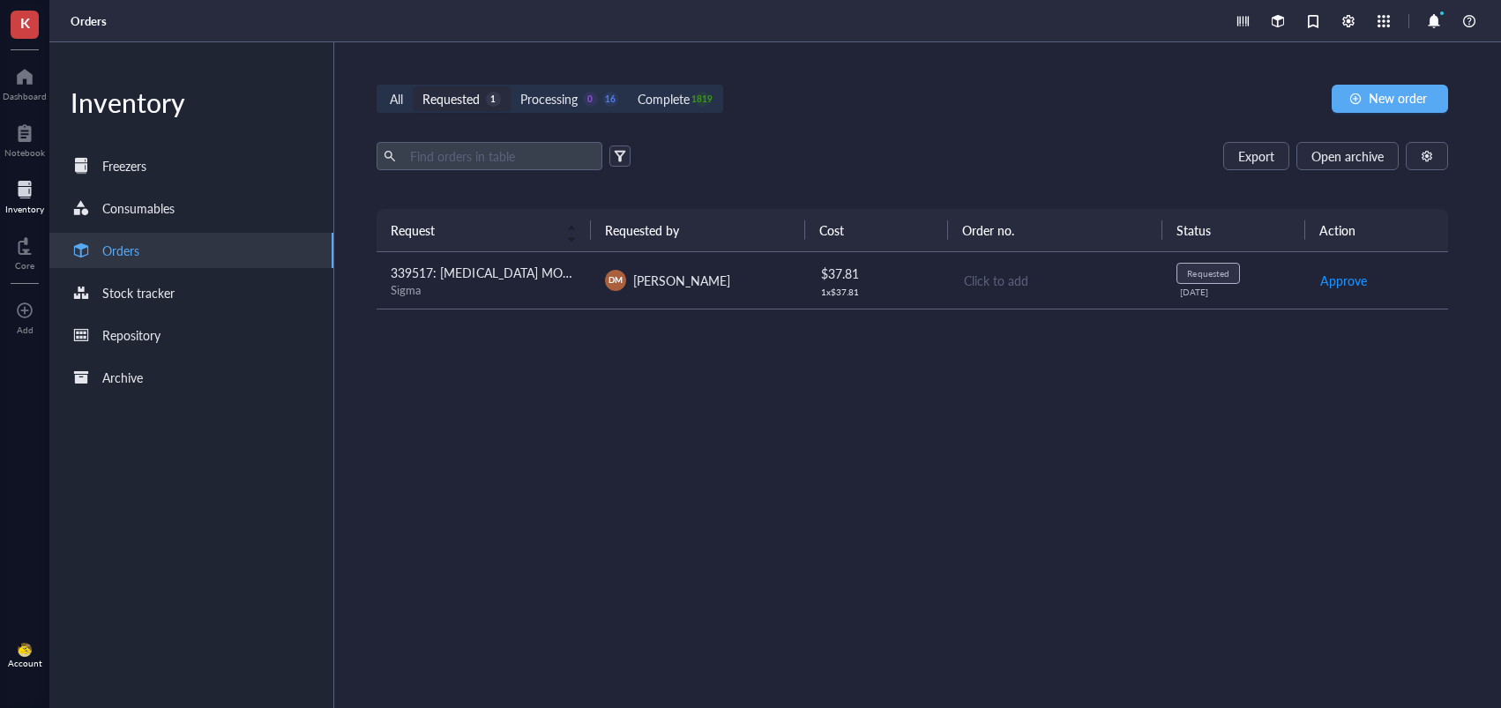
click at [513, 289] on div "Sigma" at bounding box center [484, 290] width 186 height 16
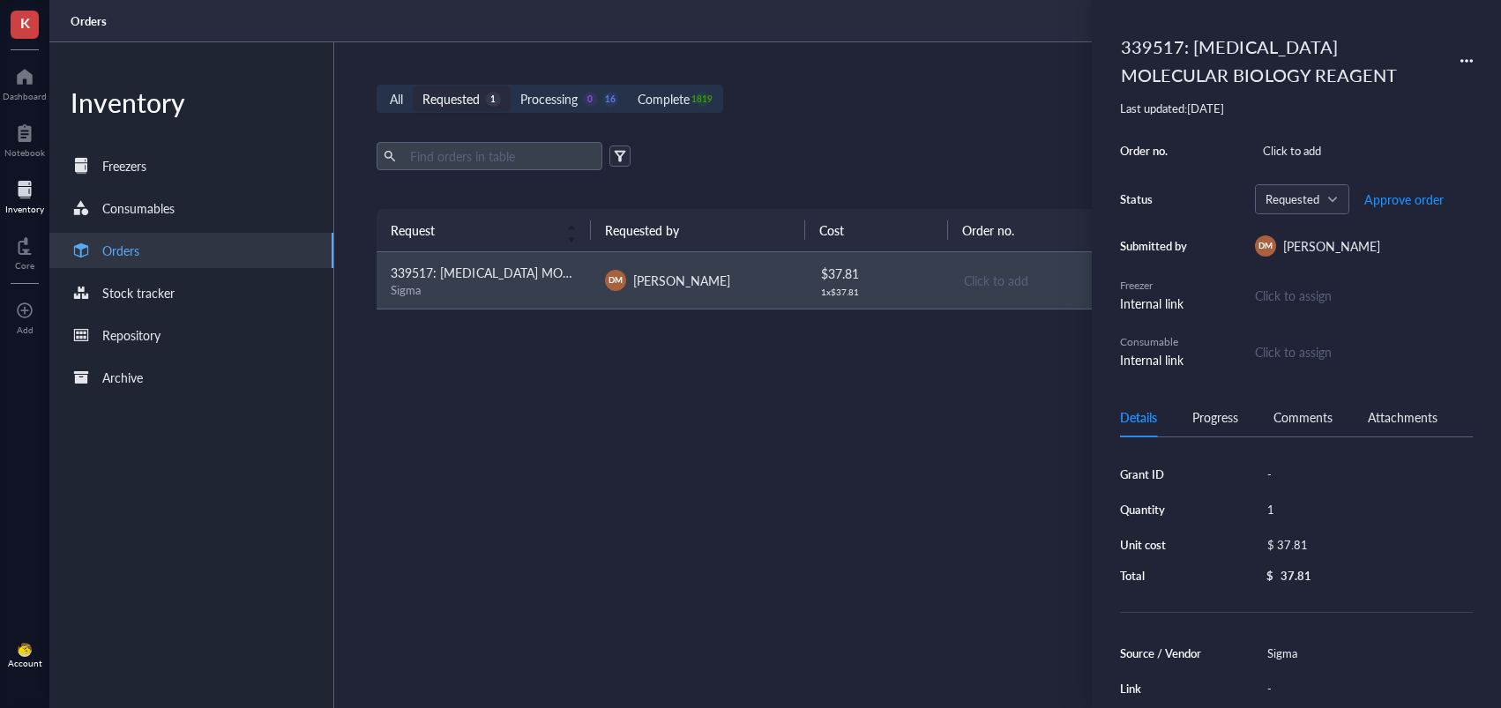
click at [1204, 76] on div "339517: [MEDICAL_DATA] MOLECULAR BIOLOGY REAGENT" at bounding box center [1281, 60] width 337 height 65
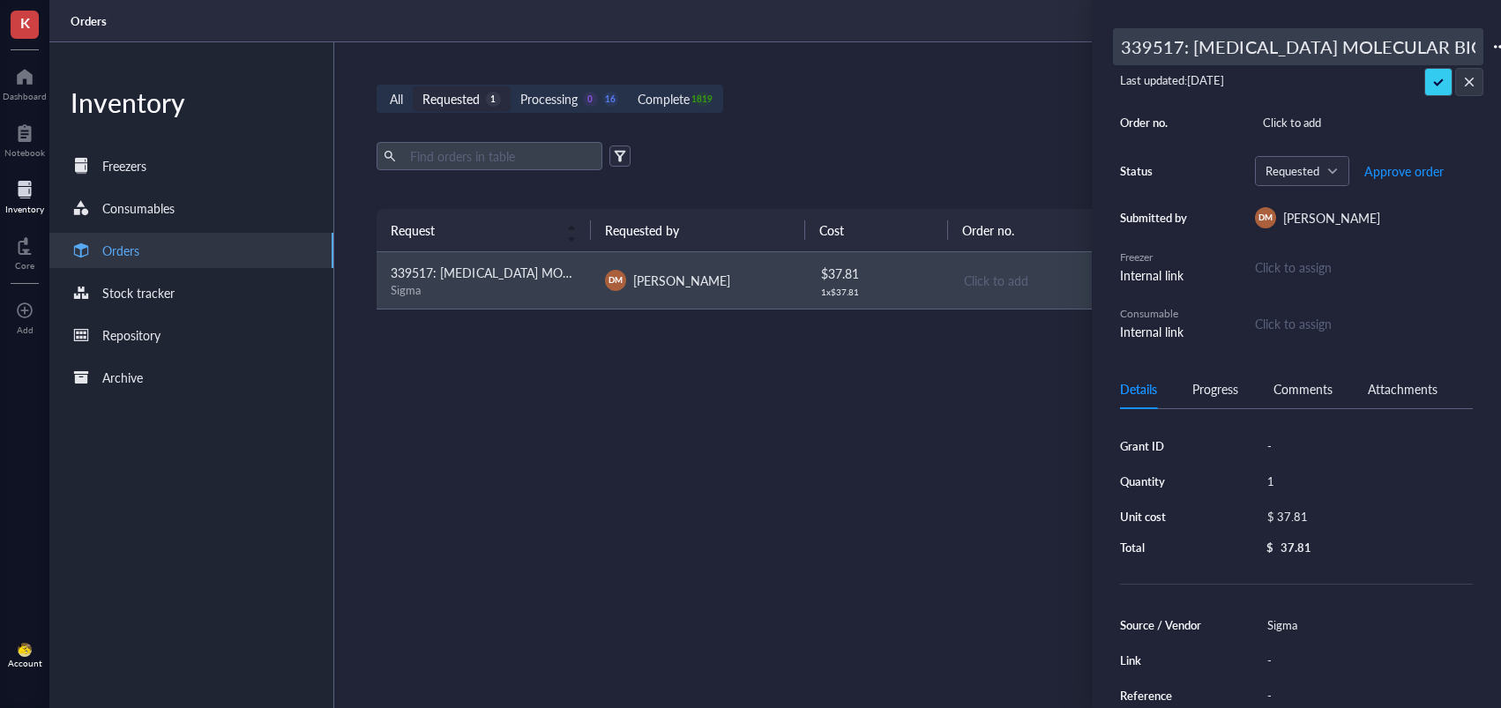
drag, startPoint x: 1191, startPoint y: 45, endPoint x: 1019, endPoint y: 40, distance: 172.0
click at [1019, 40] on div "K Dashboard Notebook Inventory Core To pick up a draggable item, press the spac…" at bounding box center [750, 354] width 1501 height 708
drag, startPoint x: 1206, startPoint y: 52, endPoint x: 1178, endPoint y: 52, distance: 28.2
click at [1205, 52] on input "339517: [MEDICAL_DATA] MOLECULAR BIOLOGY REAGENT" at bounding box center [1298, 46] width 369 height 35
drag, startPoint x: 1179, startPoint y: 48, endPoint x: 1050, endPoint y: 43, distance: 128.8
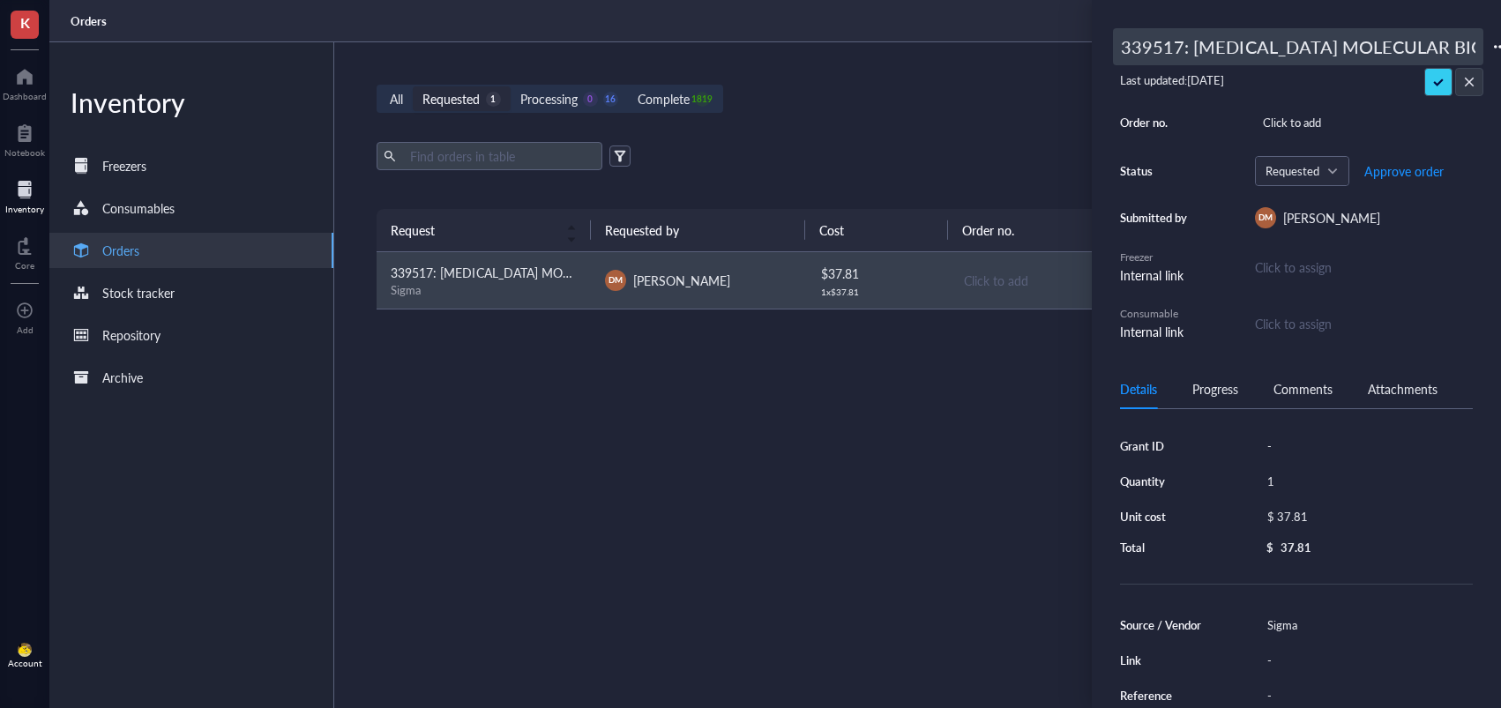
click at [1050, 43] on div "K Dashboard Notebook Inventory Core To pick up a draggable item, press the spac…" at bounding box center [750, 354] width 1501 height 708
type input "494170: [MEDICAL_DATA] MOLECULAR BIOLOGY REAGENT"
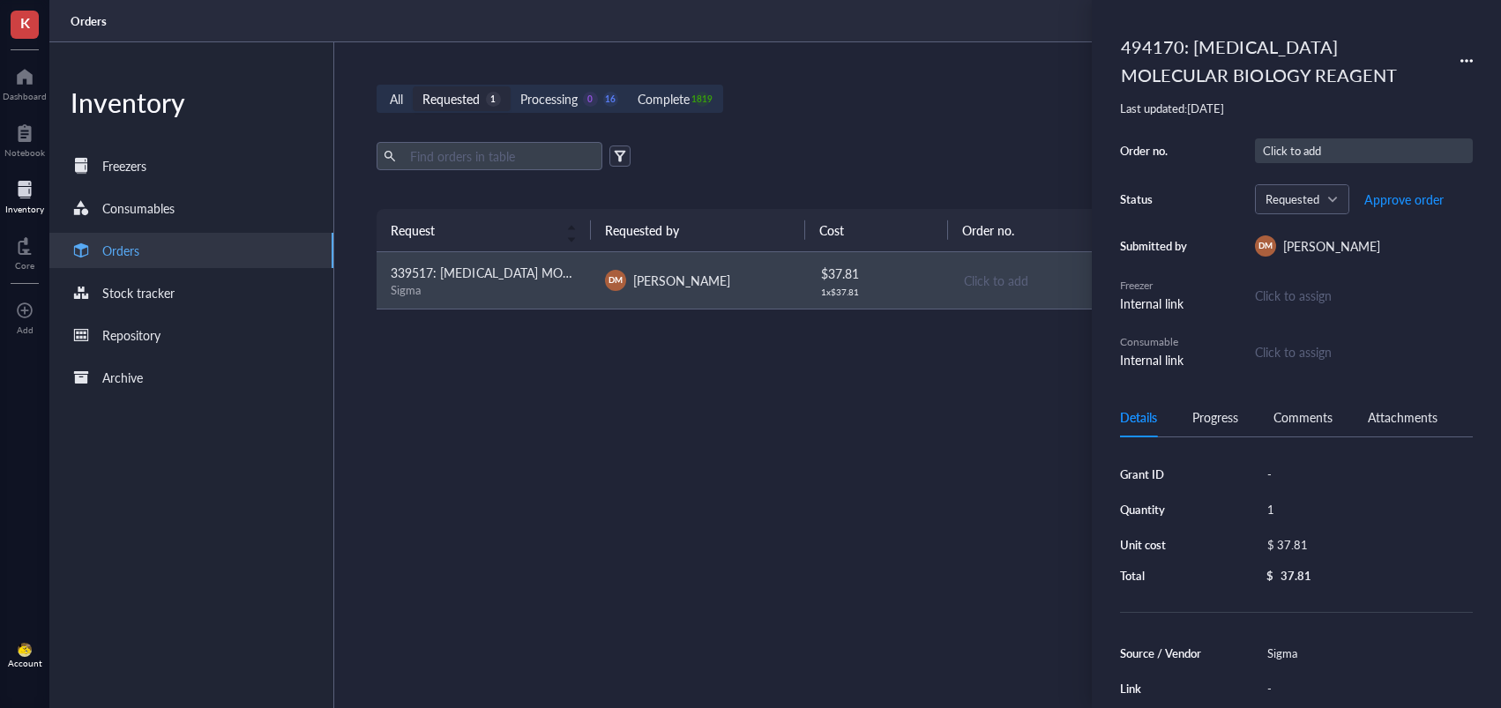
drag, startPoint x: 1442, startPoint y: 87, endPoint x: 1437, endPoint y: 139, distance: 52.2
click at [1391, 205] on span "Approve order" at bounding box center [1403, 199] width 79 height 14
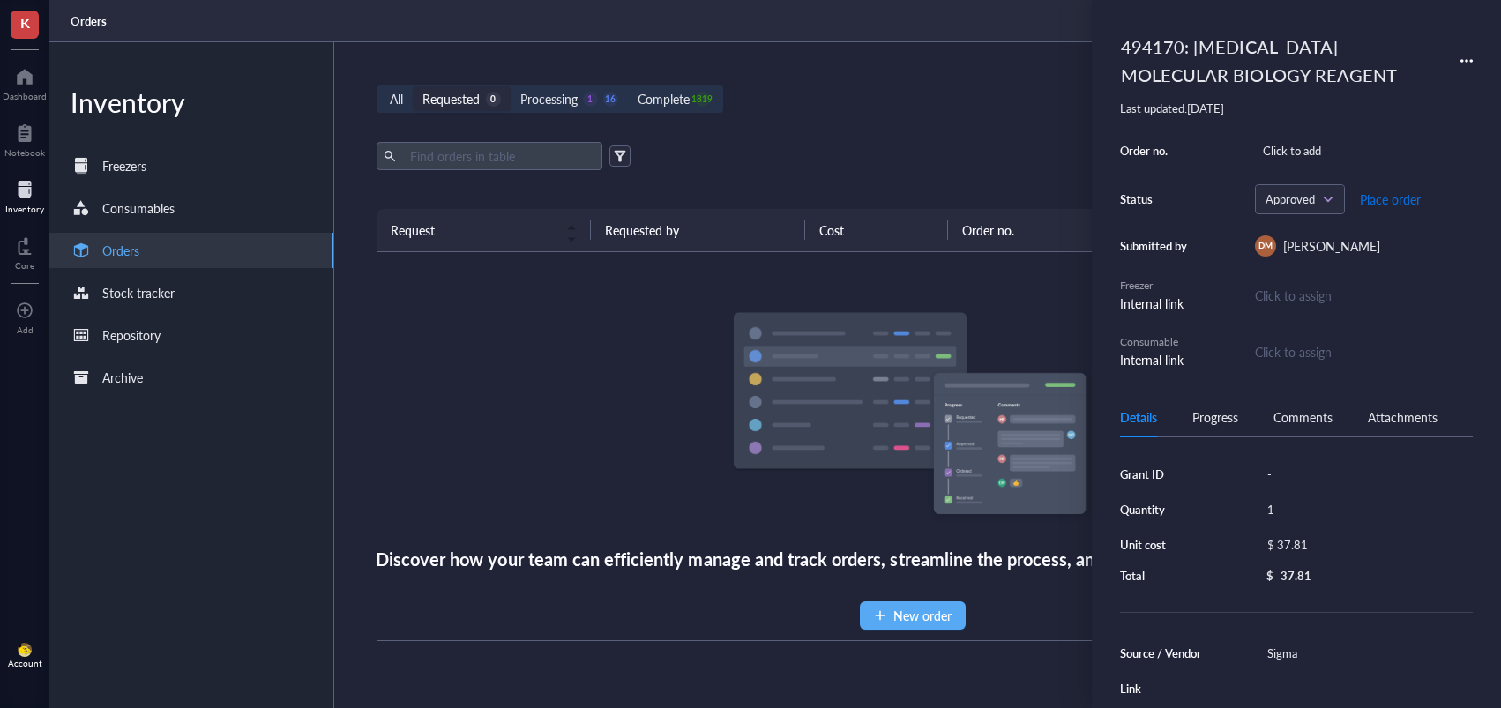
click at [1380, 203] on span "Place order" at bounding box center [1390, 199] width 61 height 14
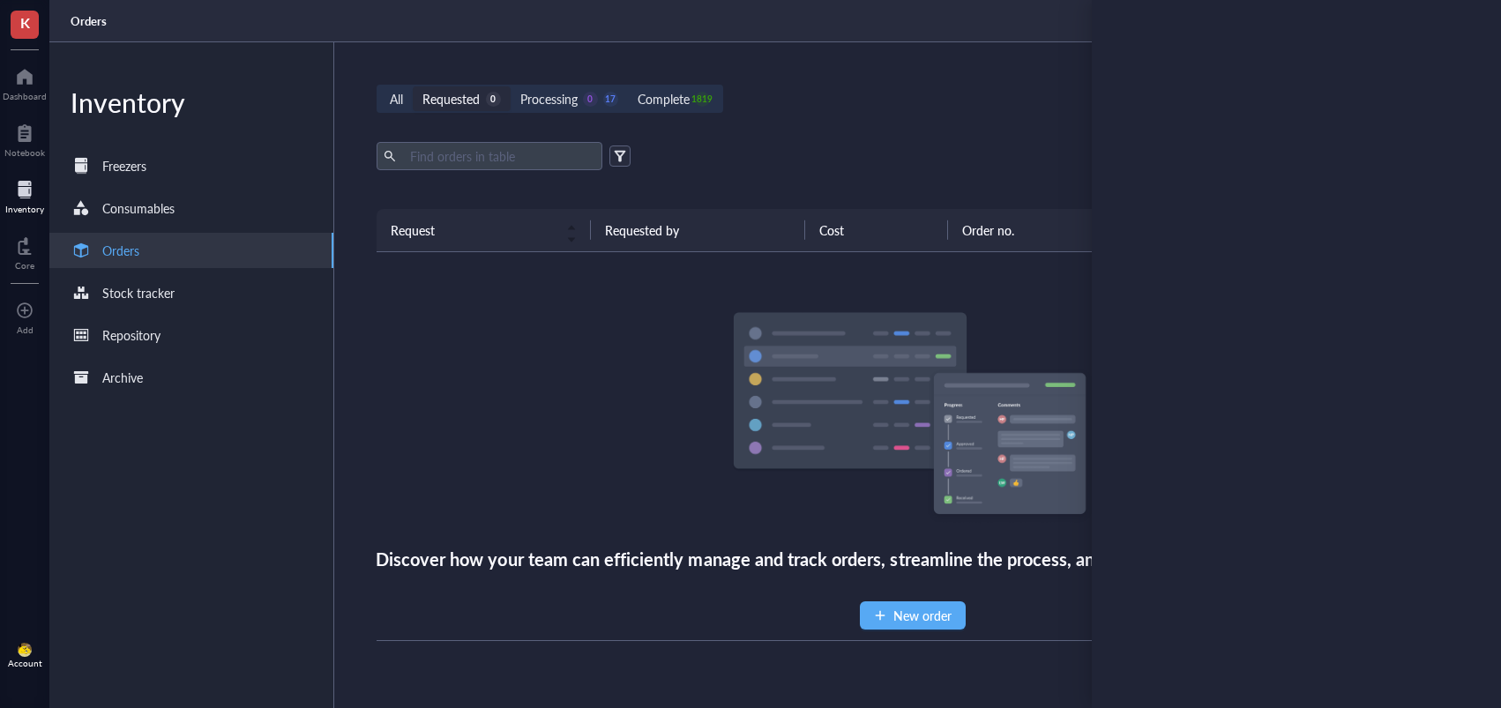
drag, startPoint x: 818, startPoint y: 141, endPoint x: 480, endPoint y: 25, distance: 358.1
click at [816, 140] on div "All Requested 0 Processing 0 17 Complete 1819 New order Export Open archive Req…" at bounding box center [912, 375] width 1156 height 666
